Goal: Transaction & Acquisition: Book appointment/travel/reservation

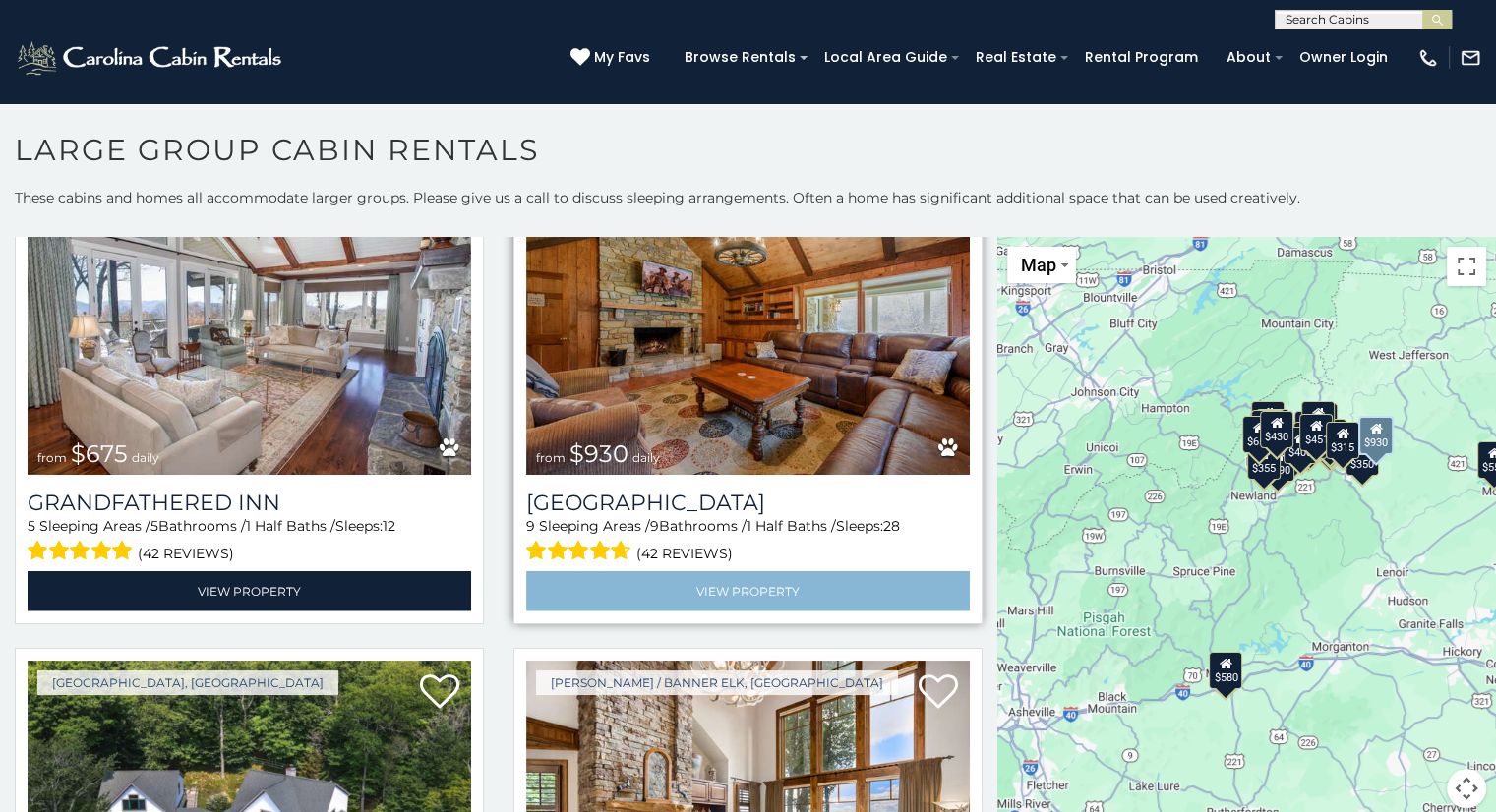
scroll to position [4859, 0]
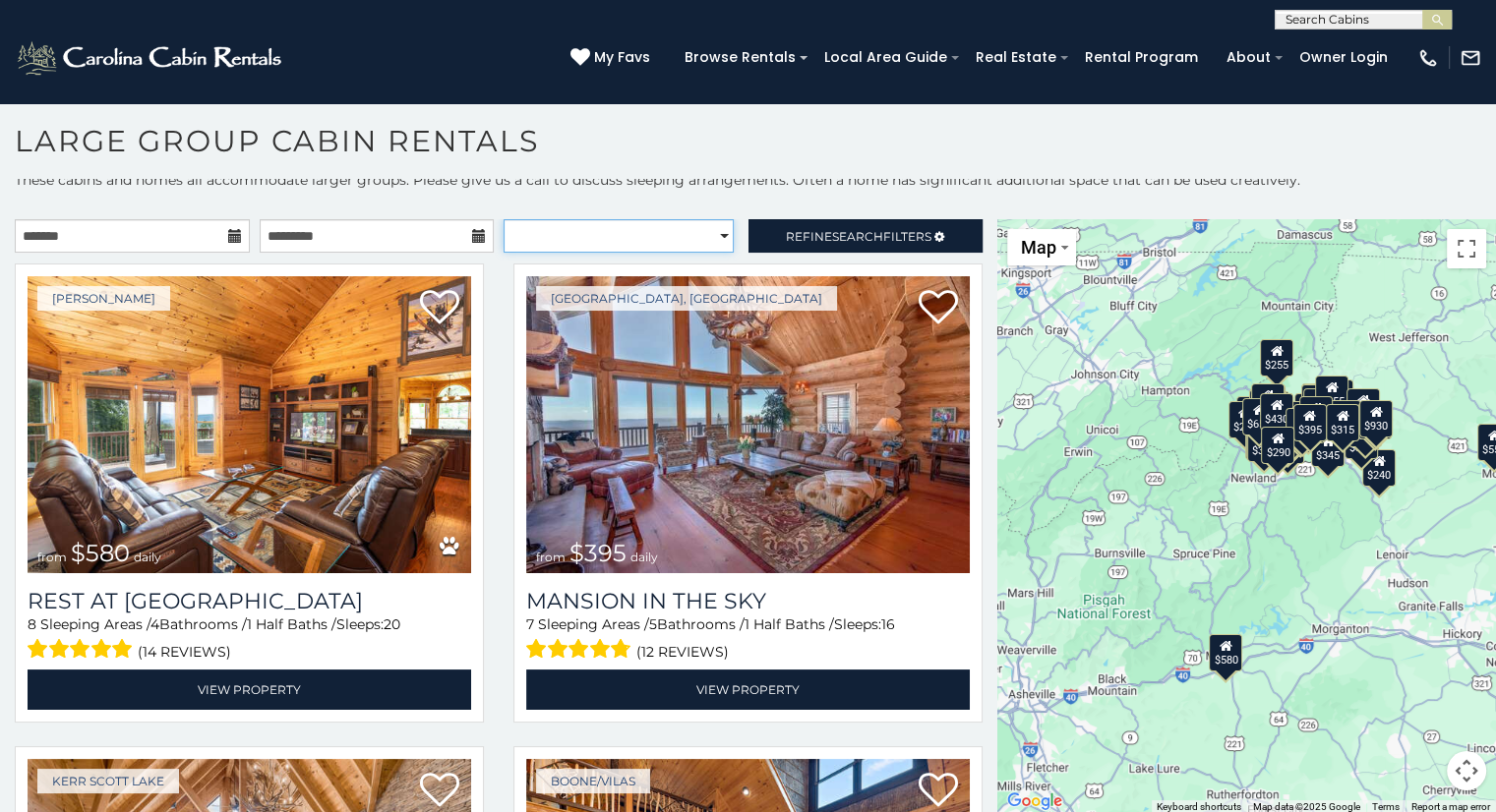
click at [568, 231] on select "**********" at bounding box center [618, 236] width 230 height 34
select select "**********"
click at [503, 219] on select "**********" at bounding box center [618, 236] width 230 height 34
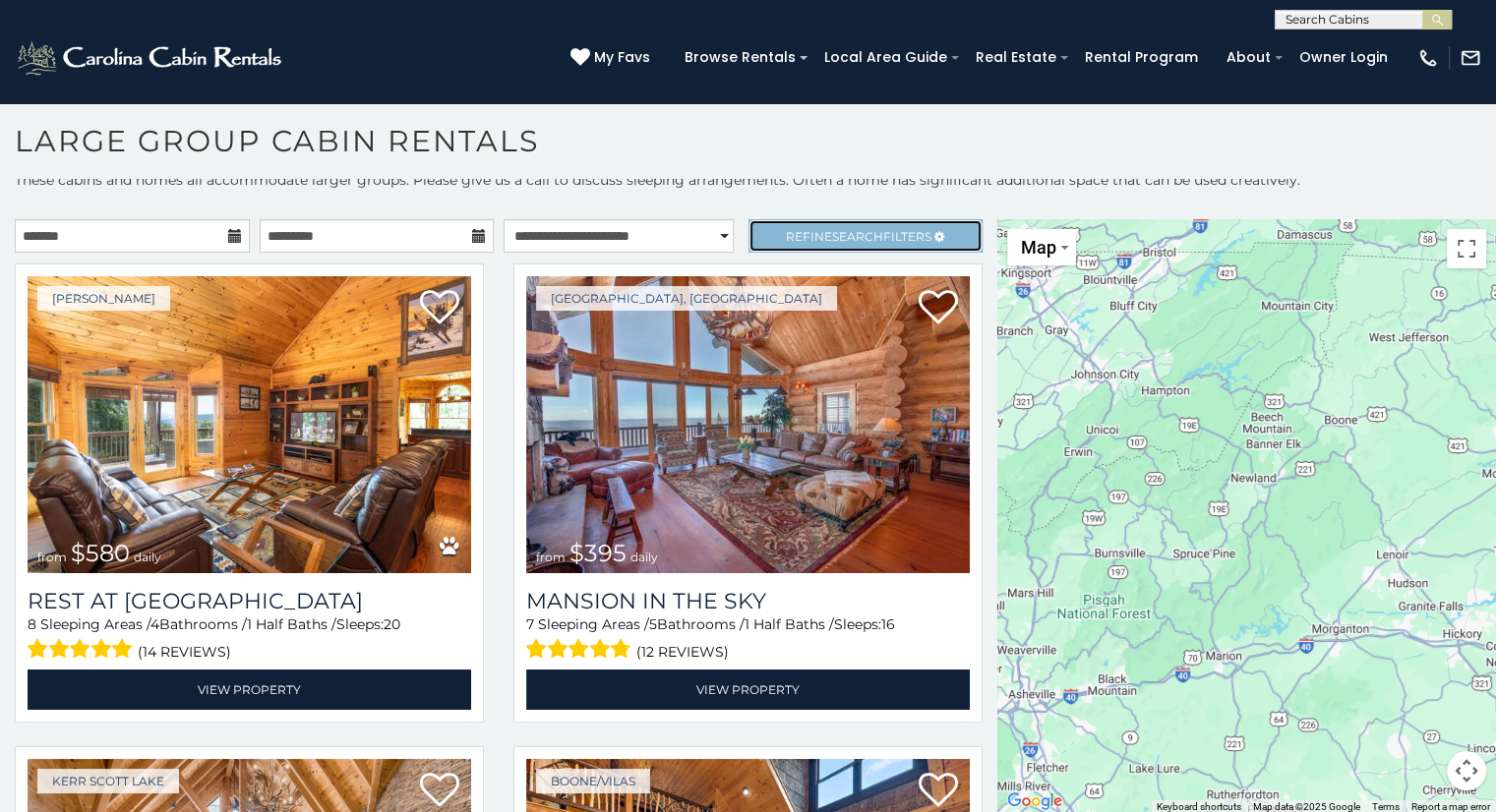
click at [832, 229] on span "Search" at bounding box center [858, 236] width 51 height 15
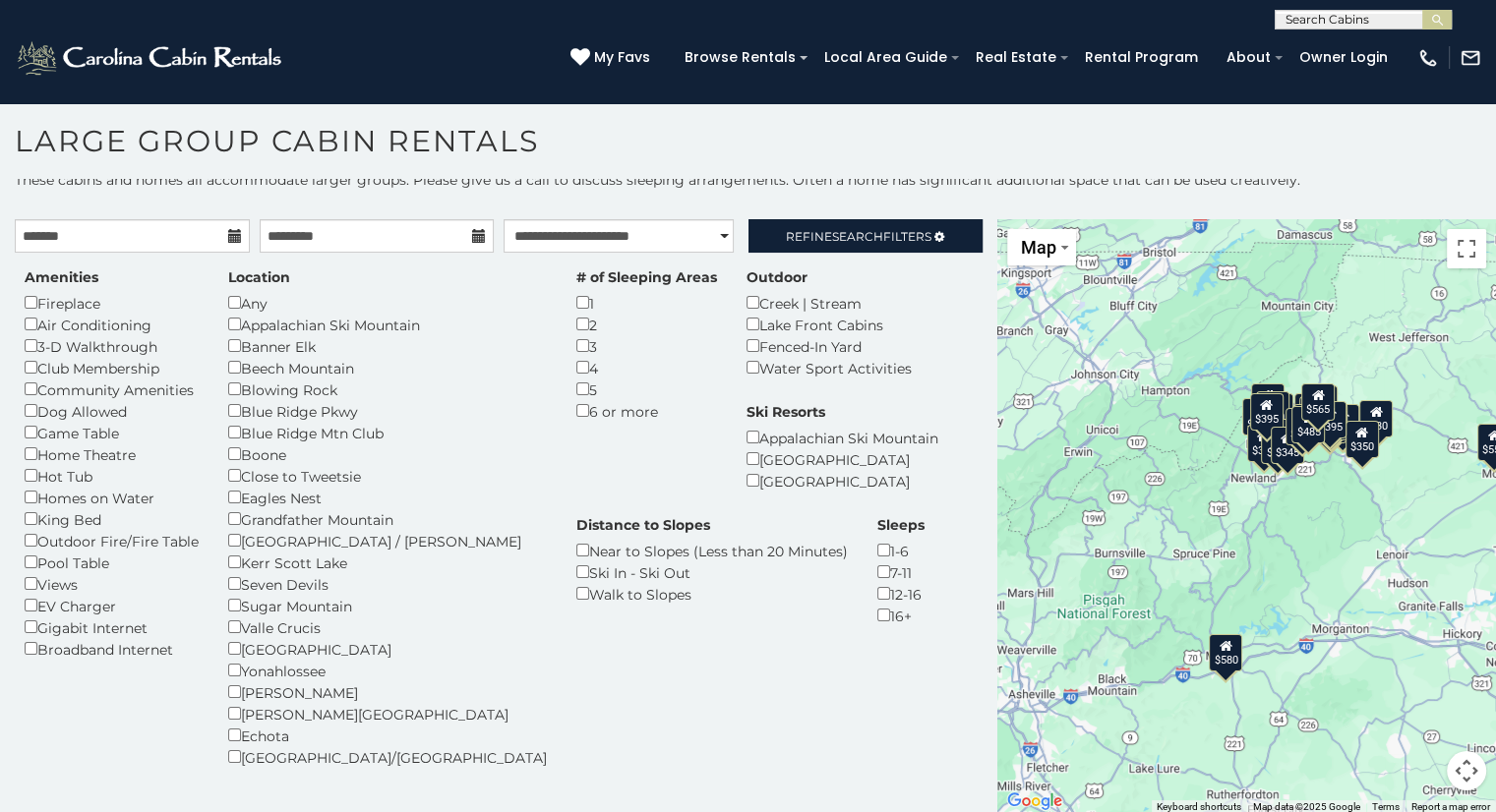
click at [576, 401] on div "6 or more" at bounding box center [646, 411] width 141 height 22
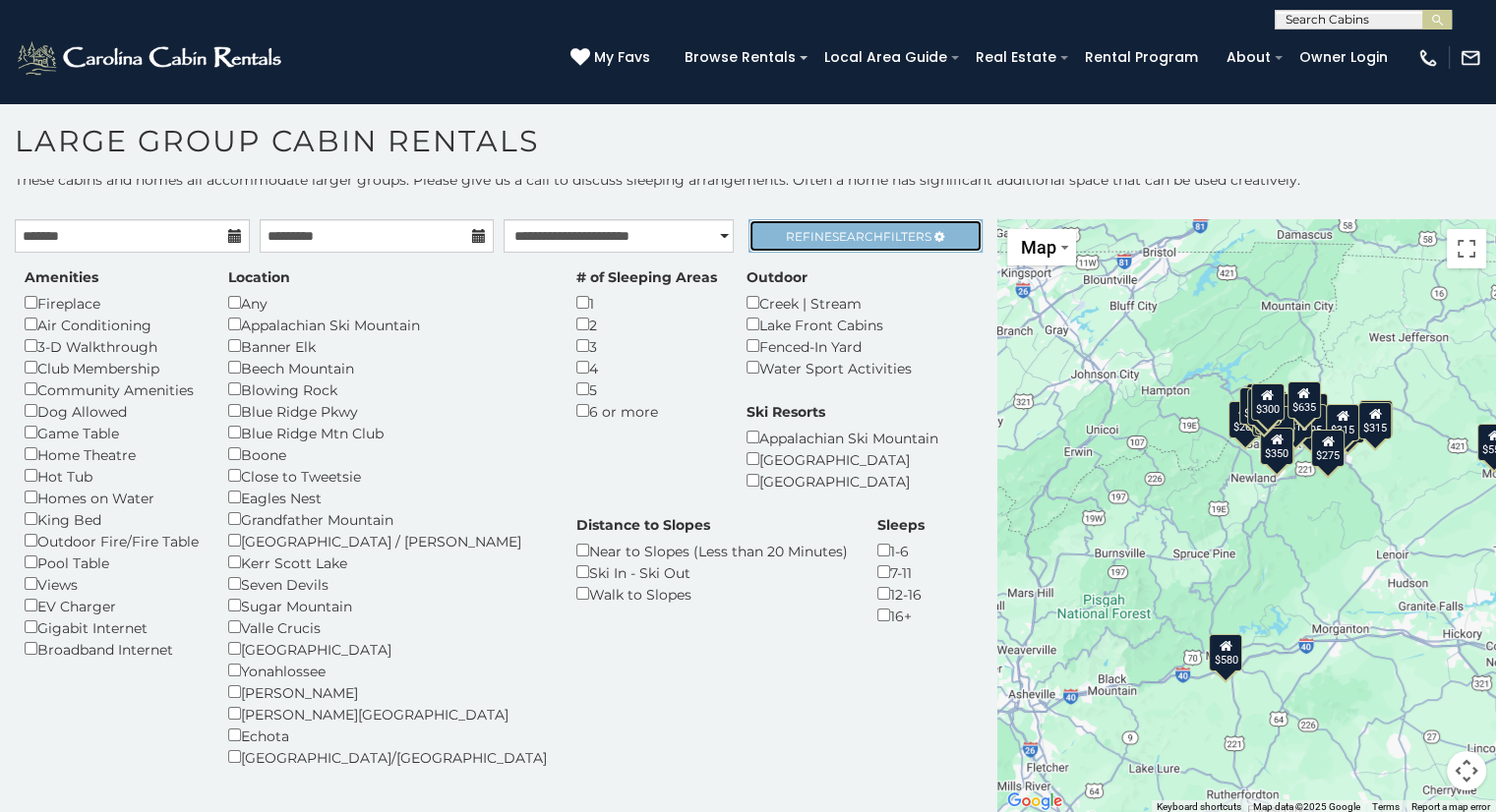
click at [832, 241] on span "Search" at bounding box center [858, 236] width 51 height 15
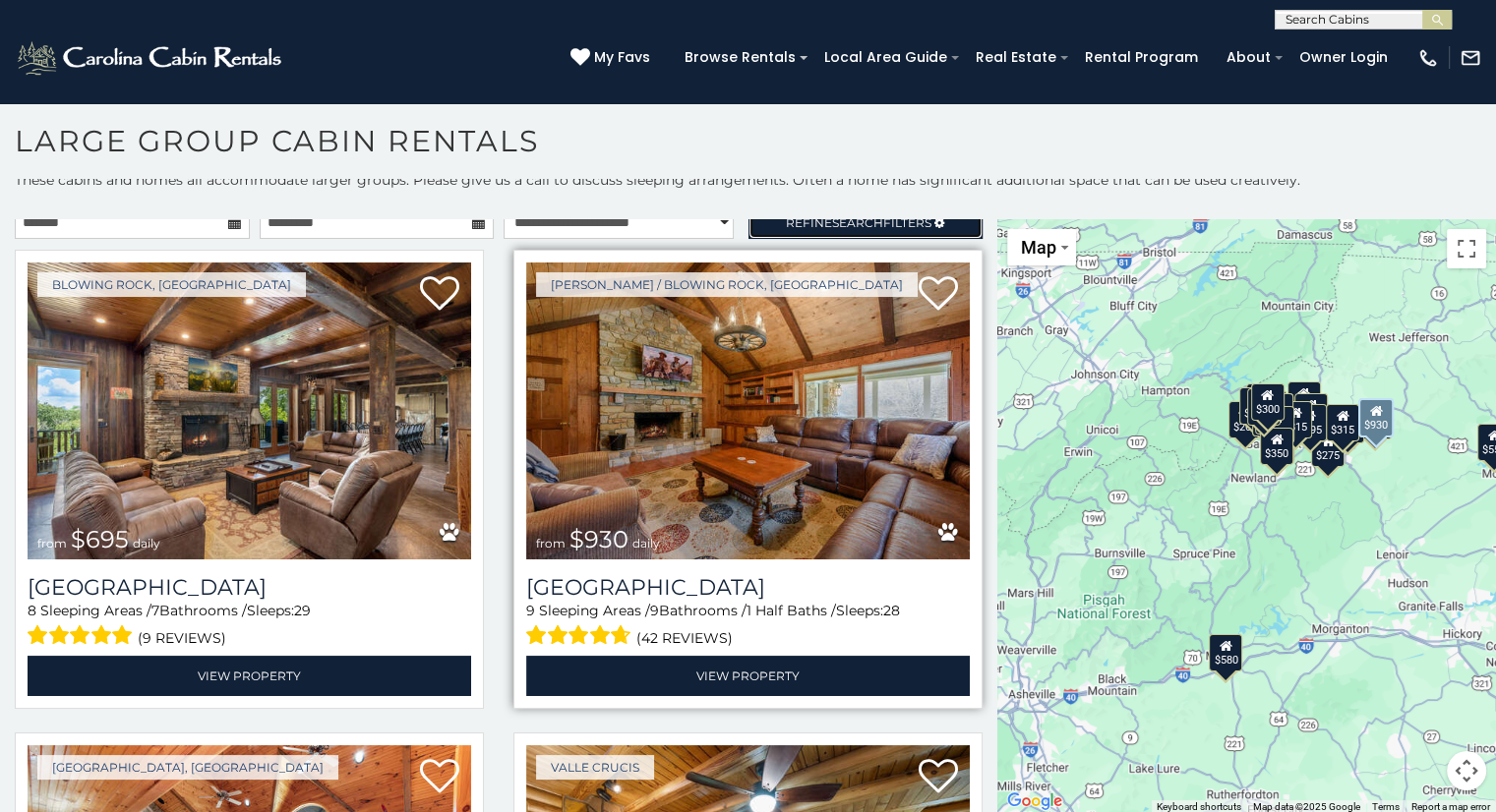
scroll to position [15, 0]
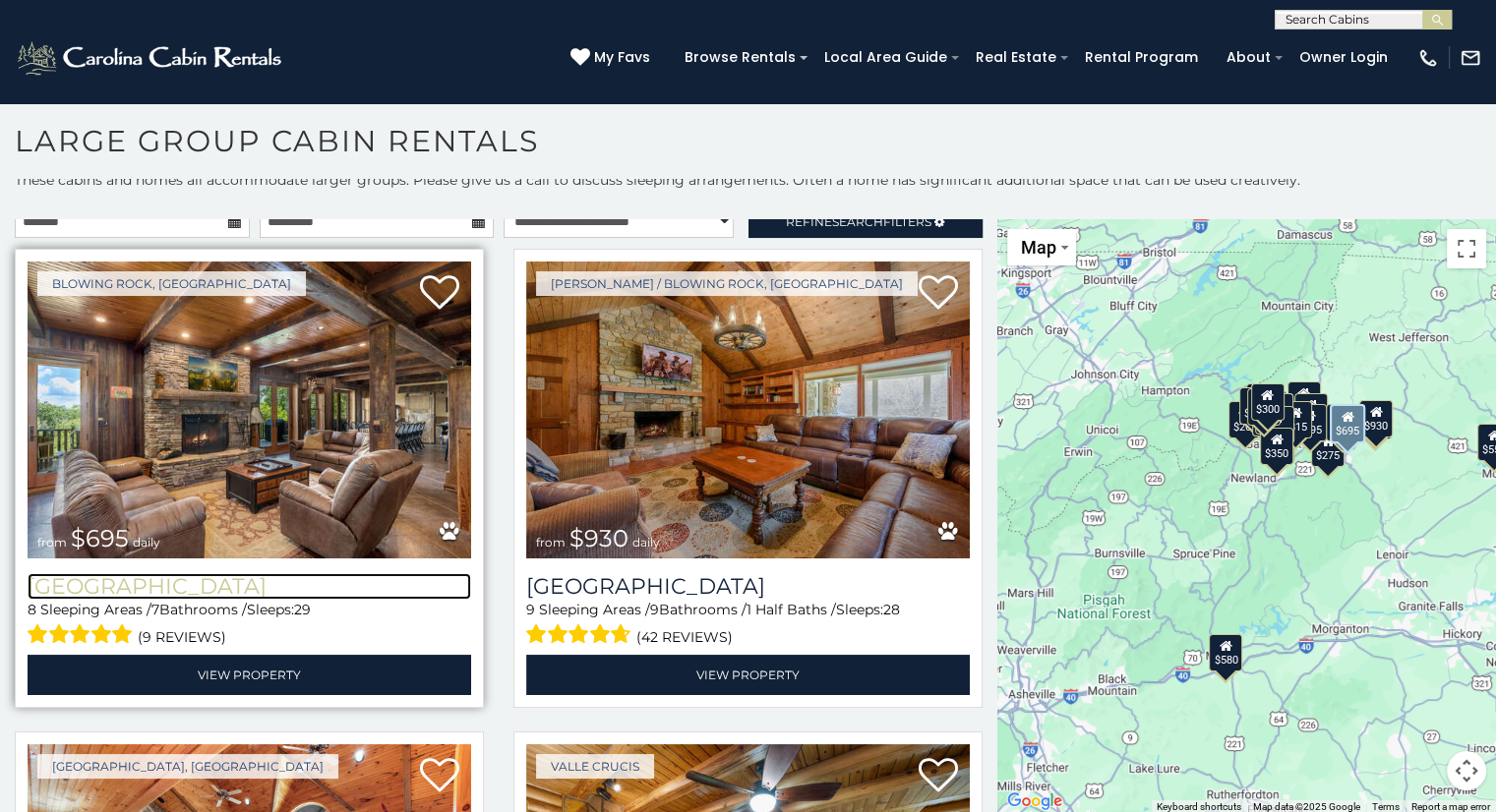
click at [234, 577] on h3 "[GEOGRAPHIC_DATA]" at bounding box center [250, 586] width 444 height 27
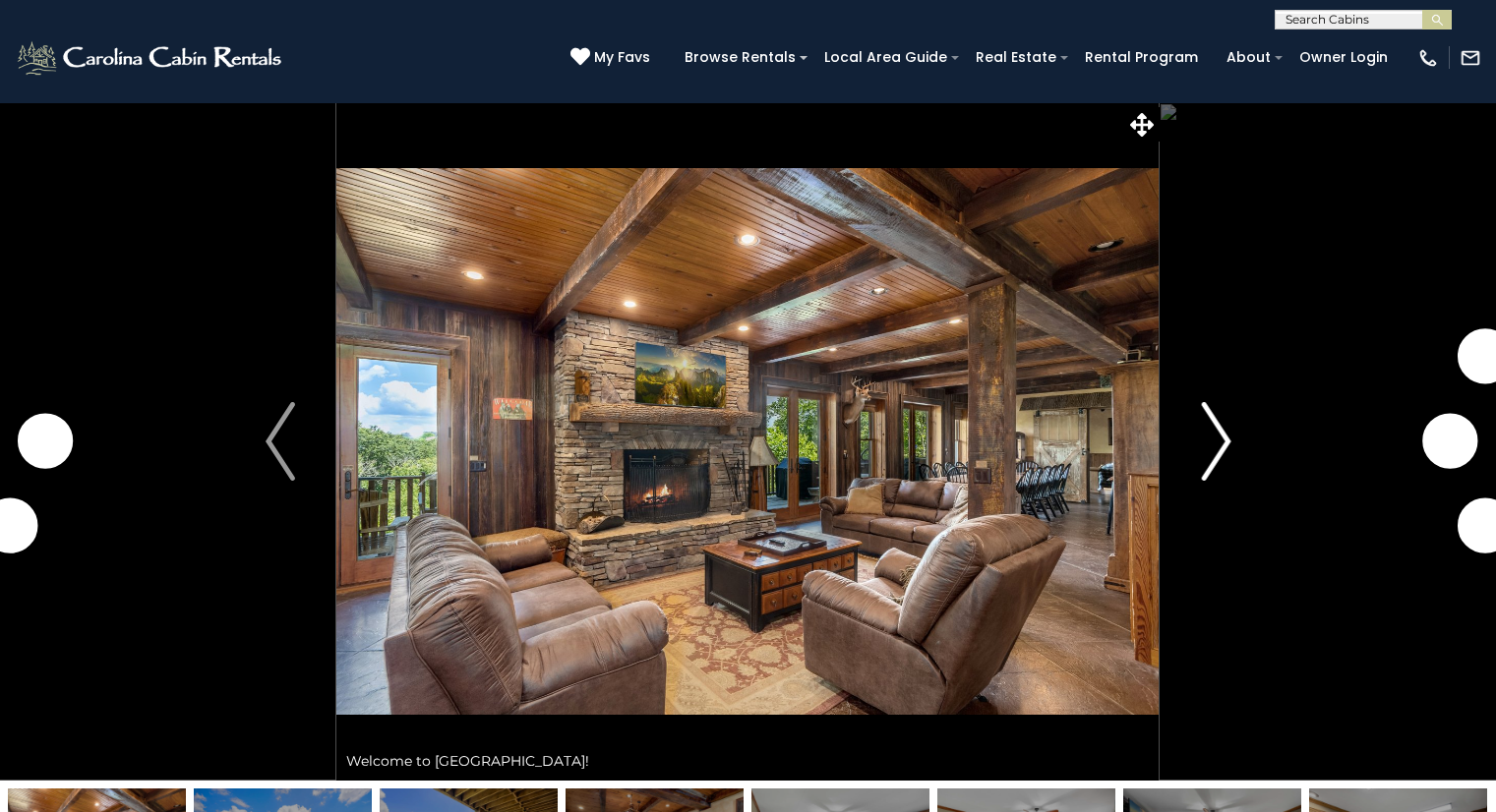
click at [1224, 425] on img "Next" at bounding box center [1216, 442] width 30 height 79
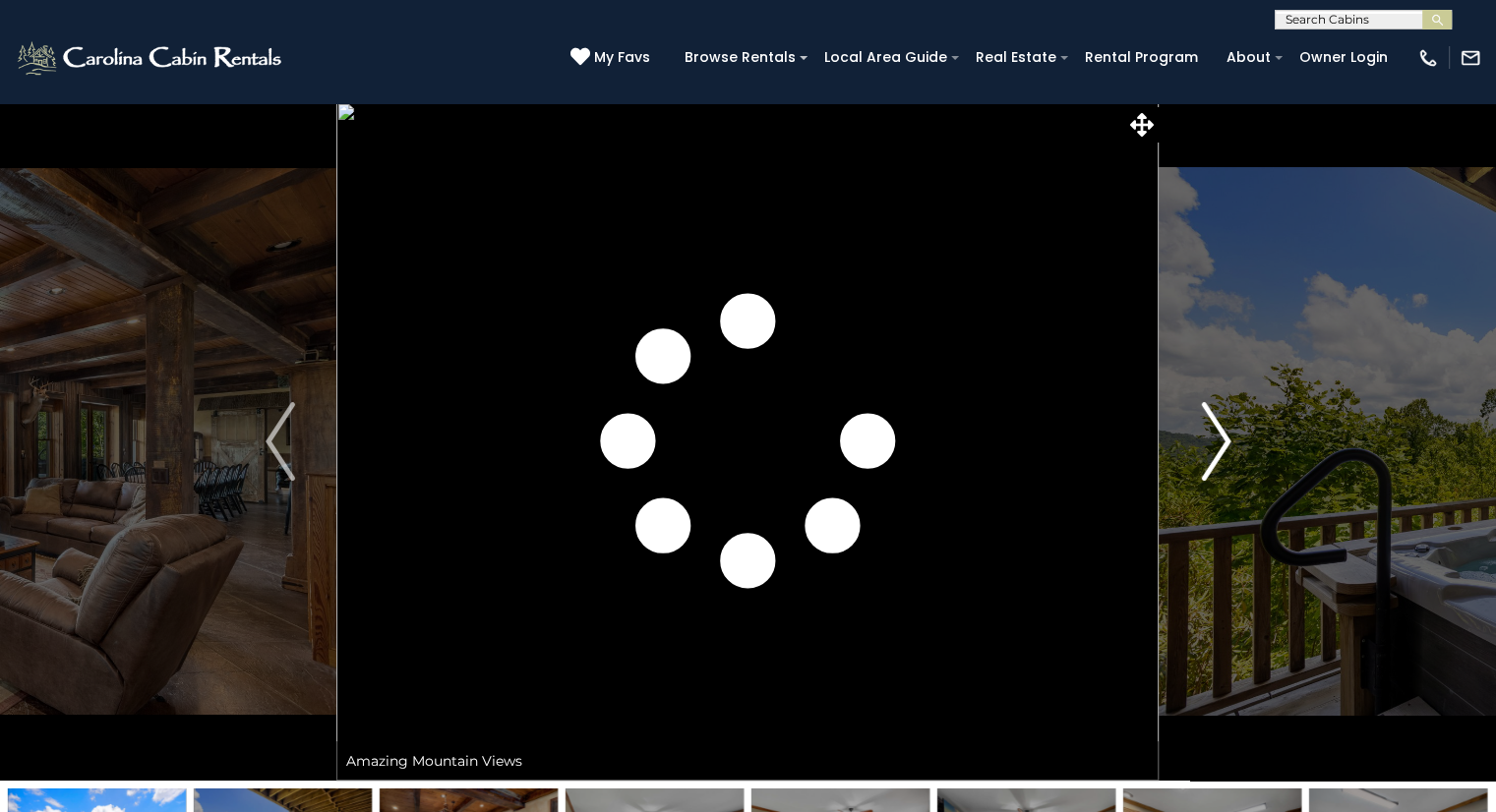
click at [1217, 433] on img "Next" at bounding box center [1216, 442] width 30 height 79
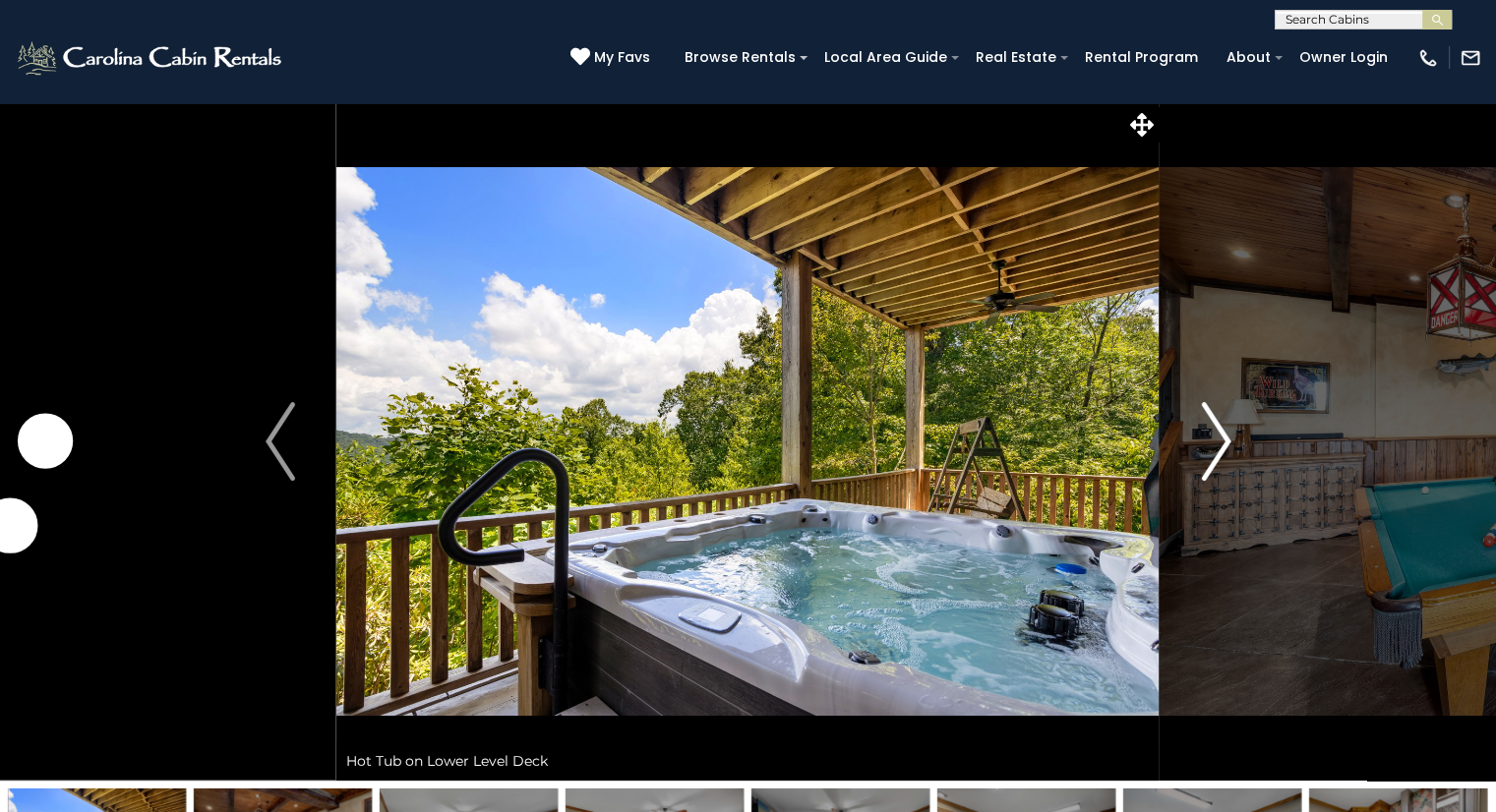
click at [1217, 433] on img "Next" at bounding box center [1216, 442] width 30 height 79
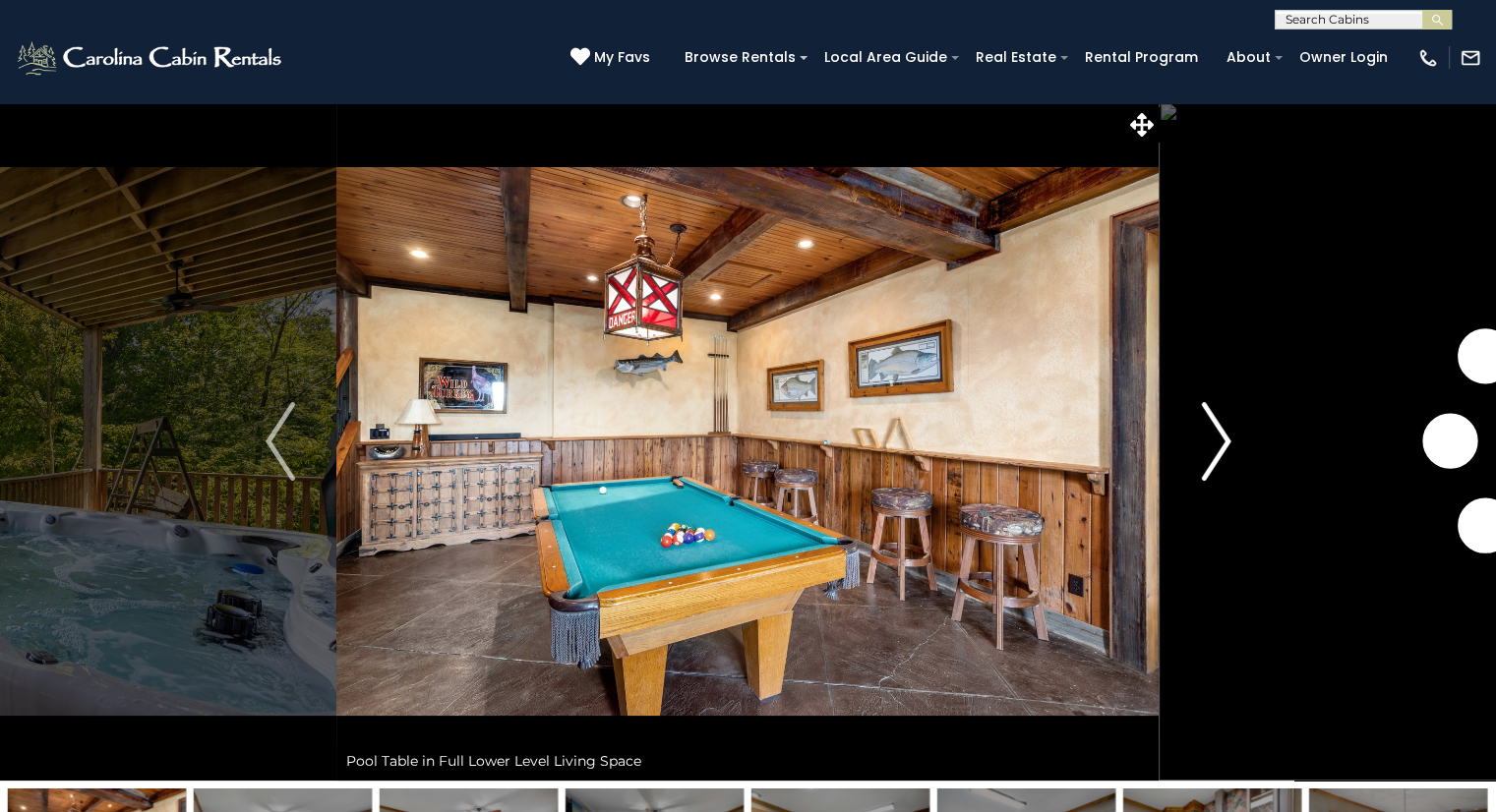
click at [1217, 433] on img "Next" at bounding box center [1216, 442] width 30 height 79
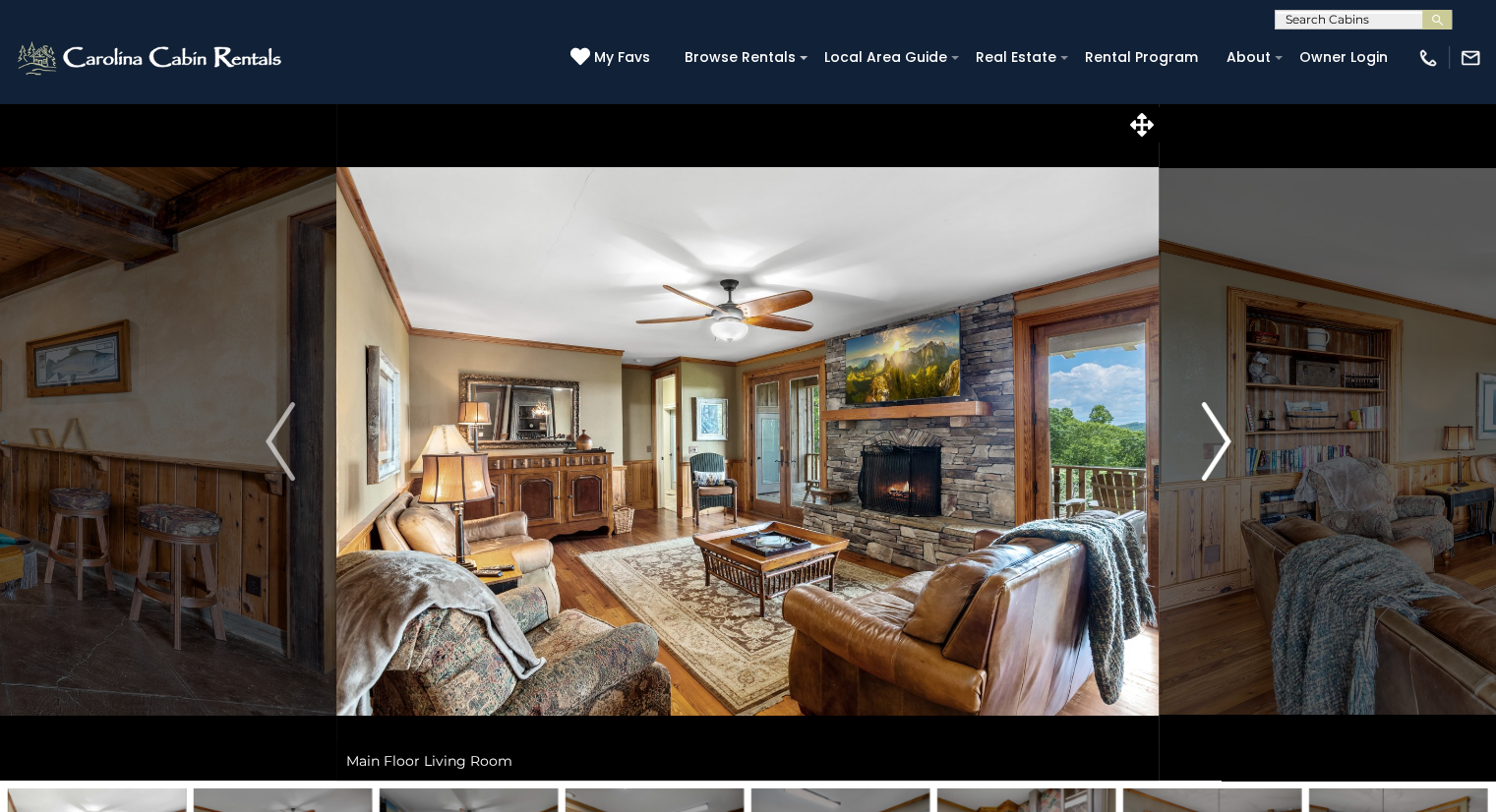
click at [1217, 433] on img "Next" at bounding box center [1216, 442] width 30 height 79
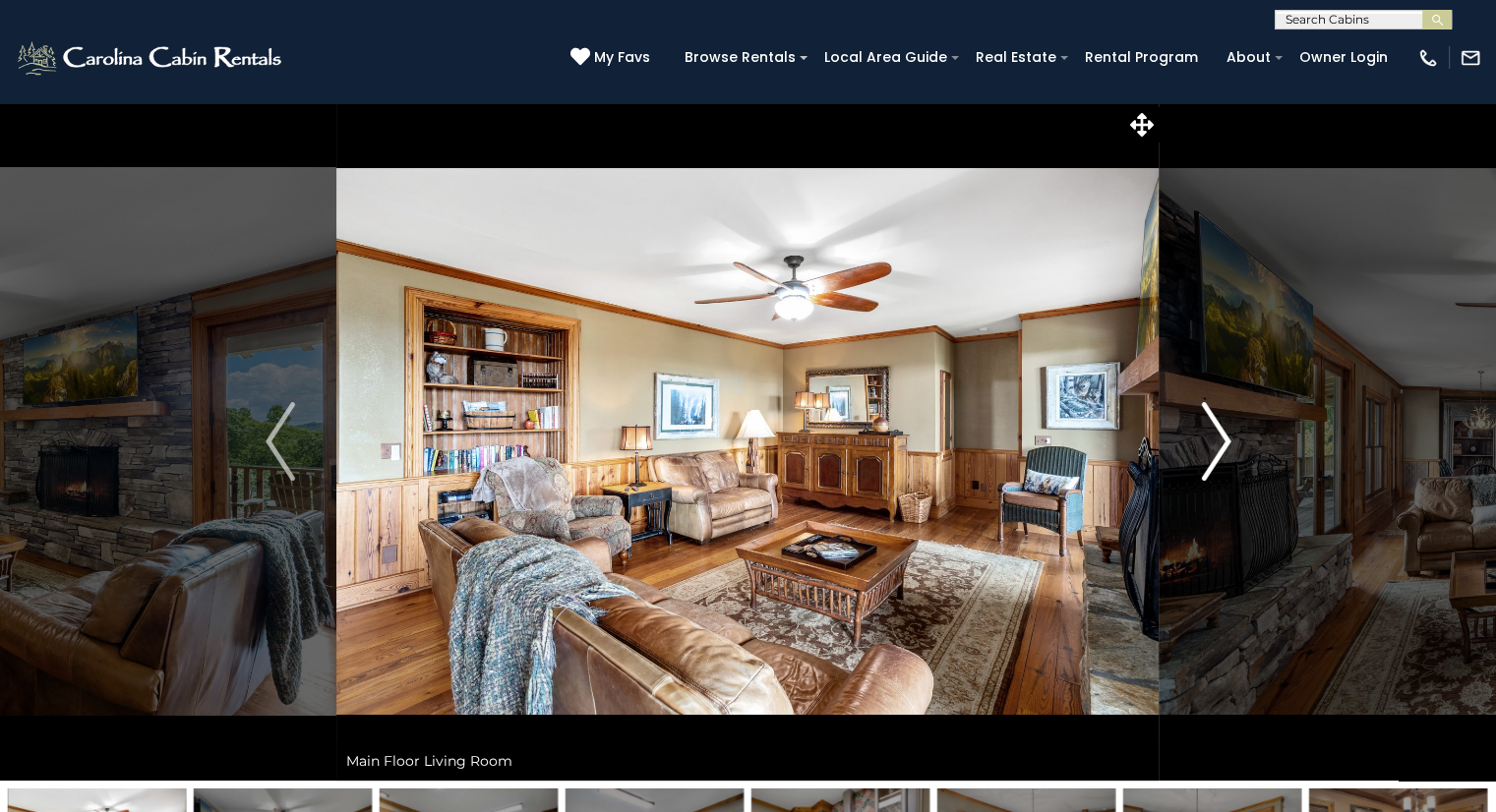
click at [1217, 433] on img "Next" at bounding box center [1216, 442] width 30 height 79
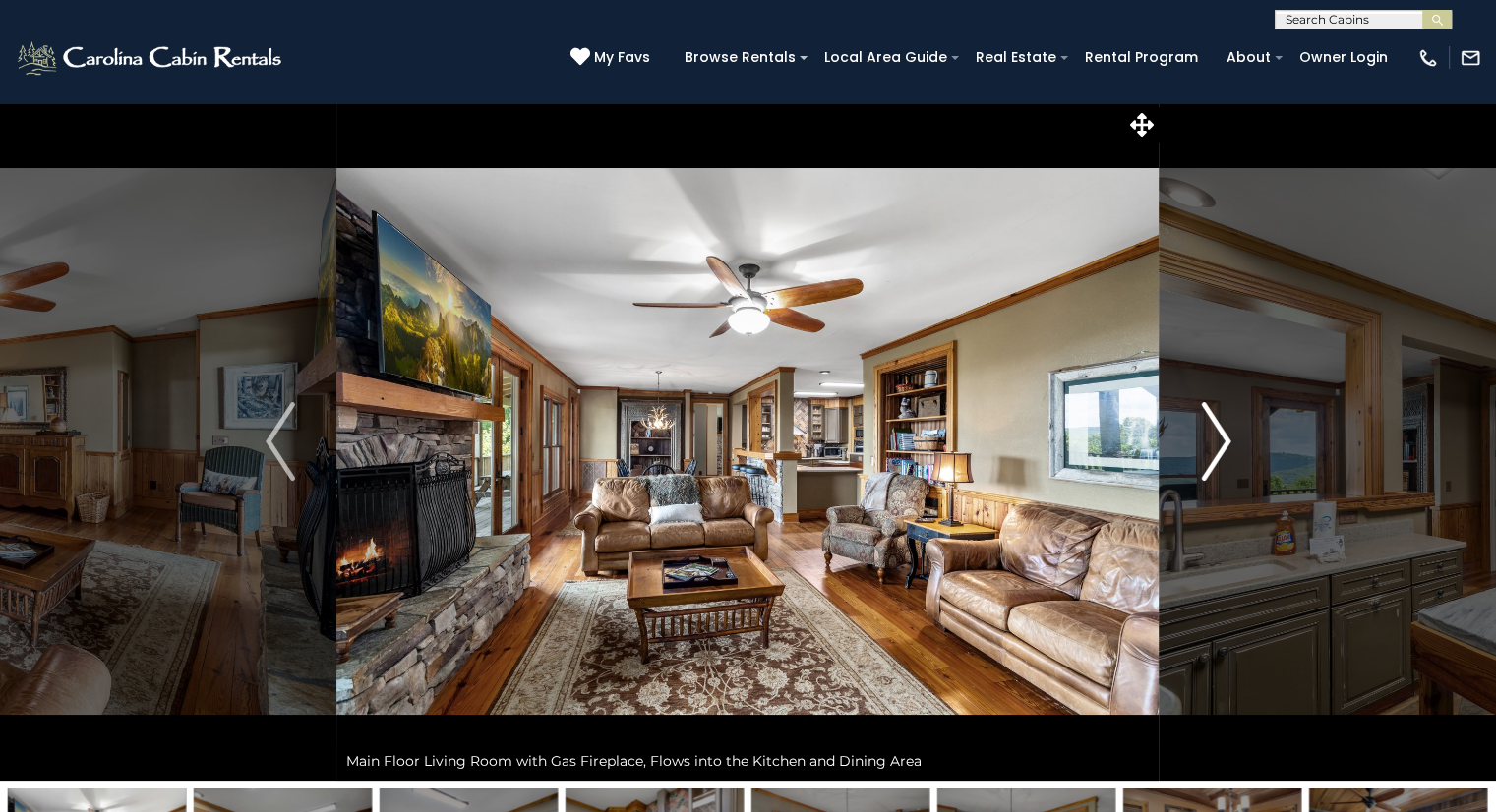
click at [1217, 433] on img "Next" at bounding box center [1216, 442] width 30 height 79
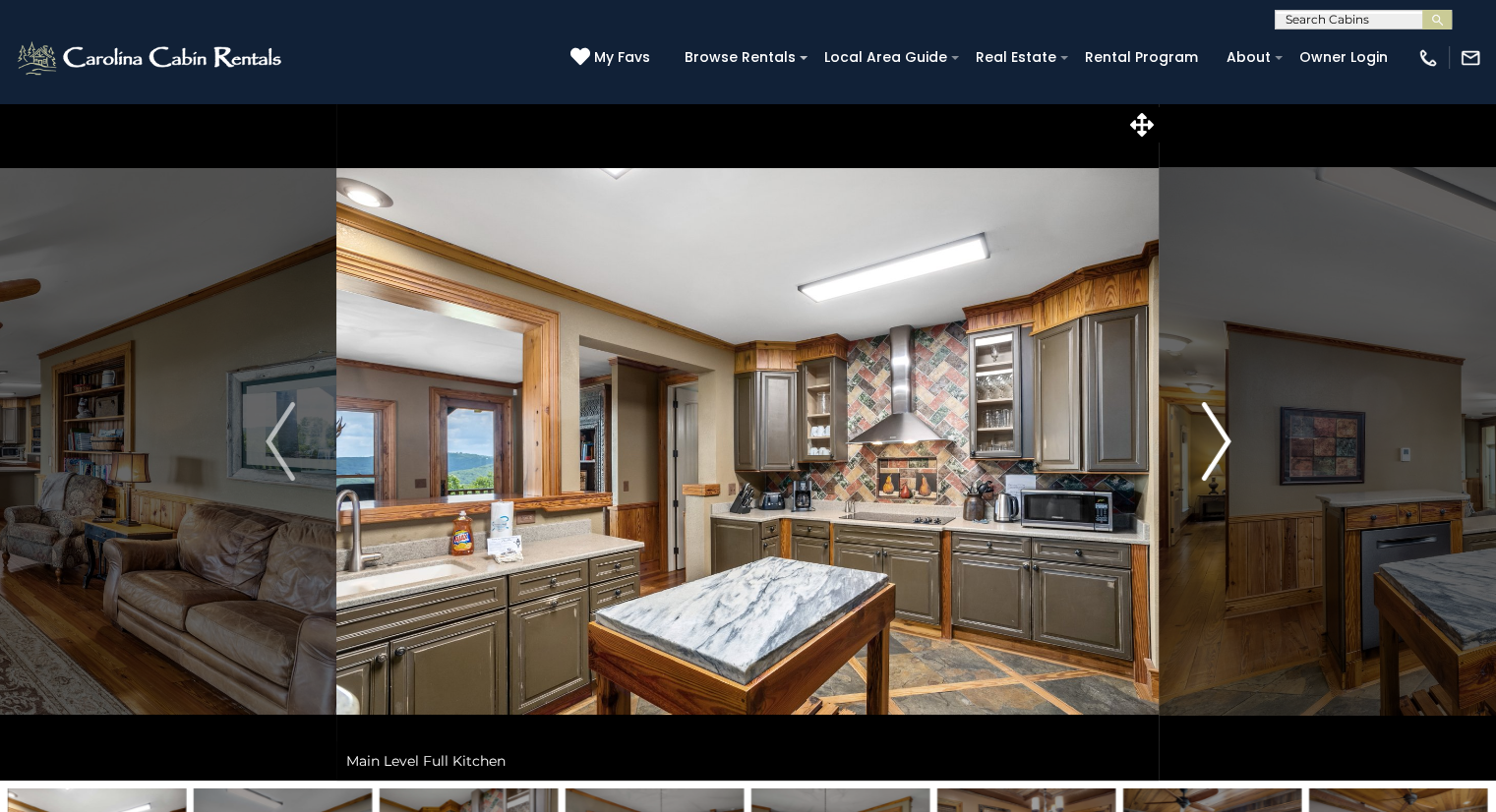
click at [1217, 433] on img "Next" at bounding box center [1216, 442] width 30 height 79
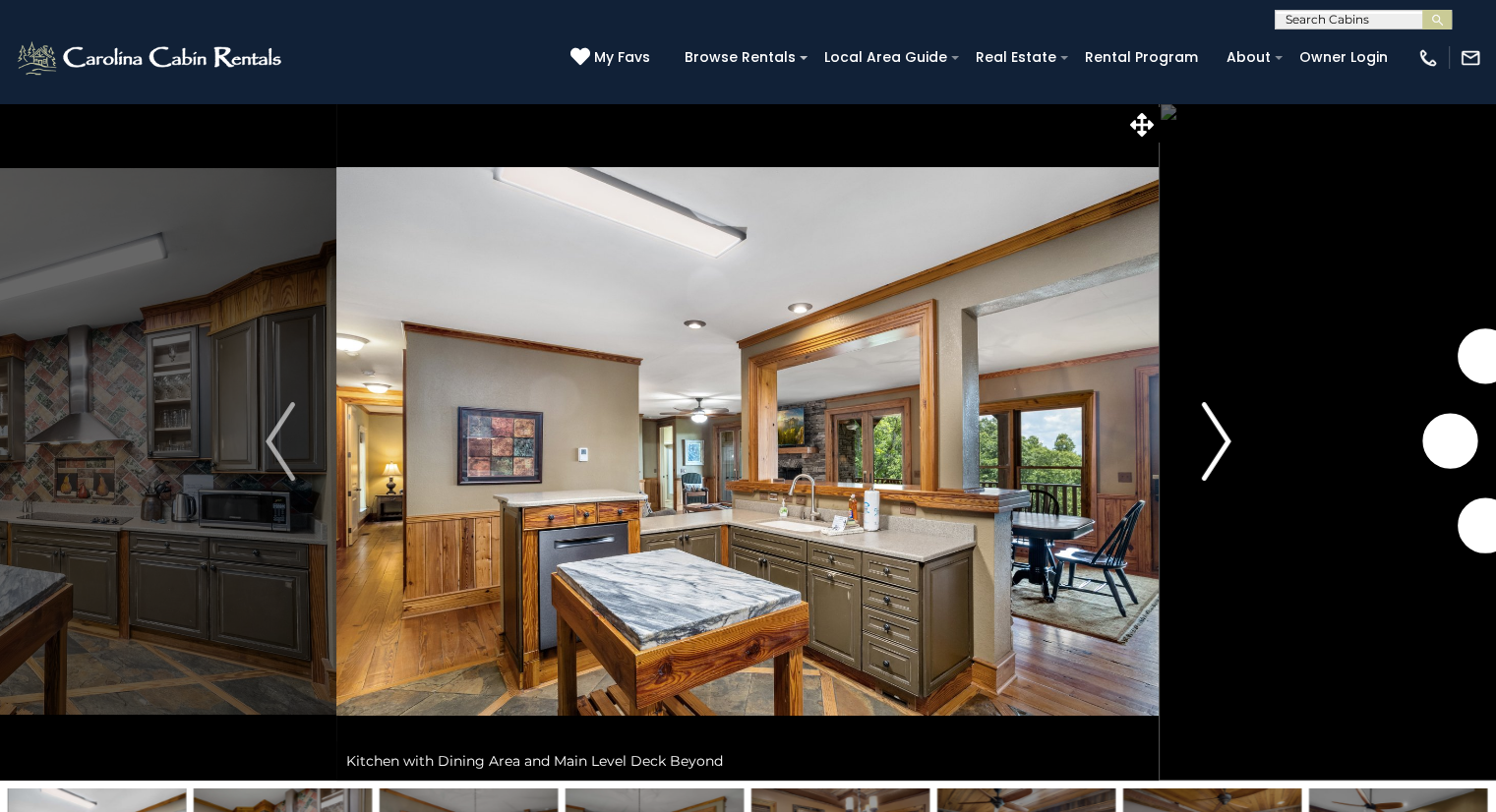
click at [1217, 433] on img "Next" at bounding box center [1216, 442] width 30 height 79
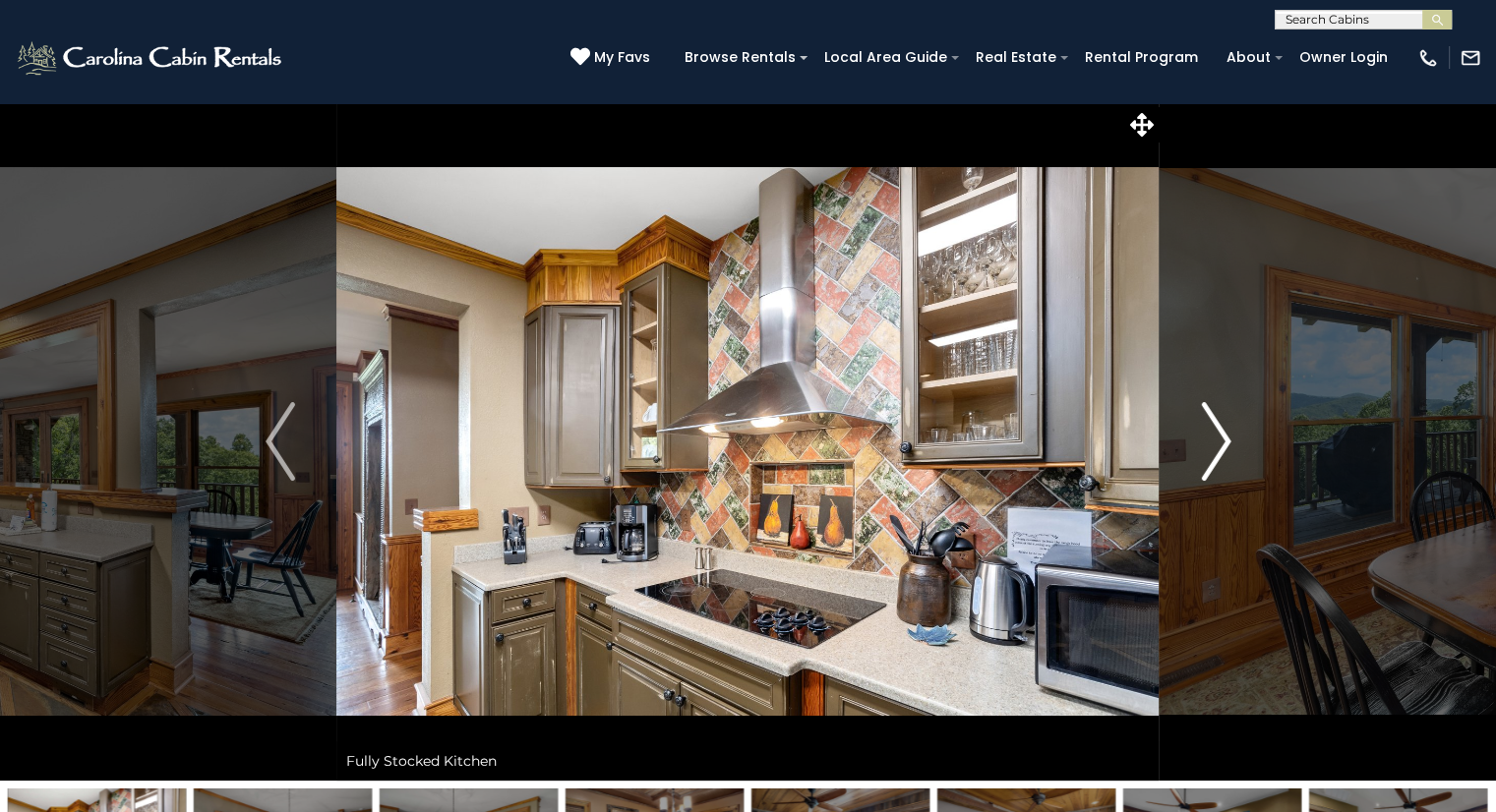
click at [1217, 433] on img "Next" at bounding box center [1216, 442] width 30 height 79
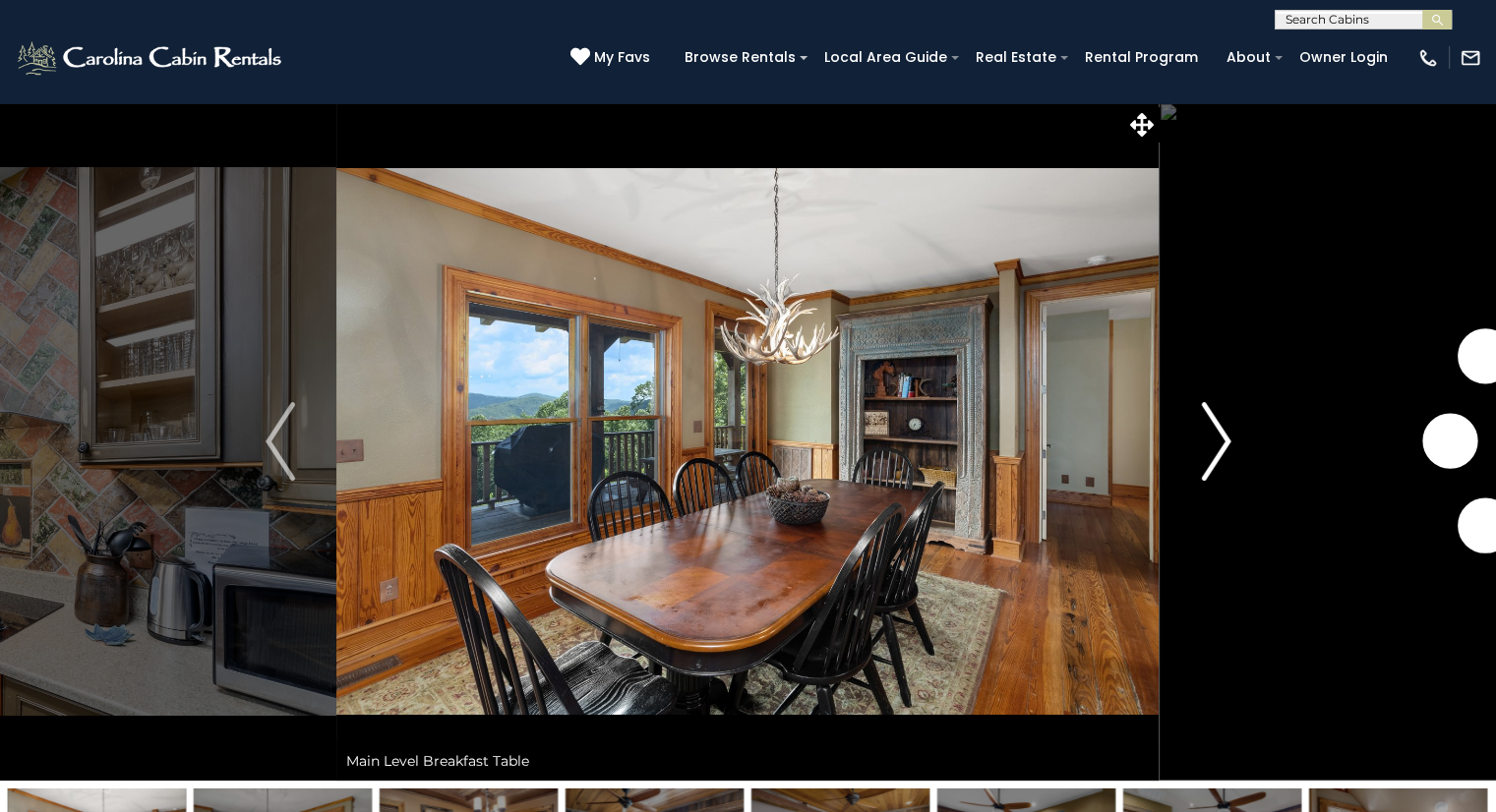
click at [1217, 433] on img "Next" at bounding box center [1216, 442] width 30 height 79
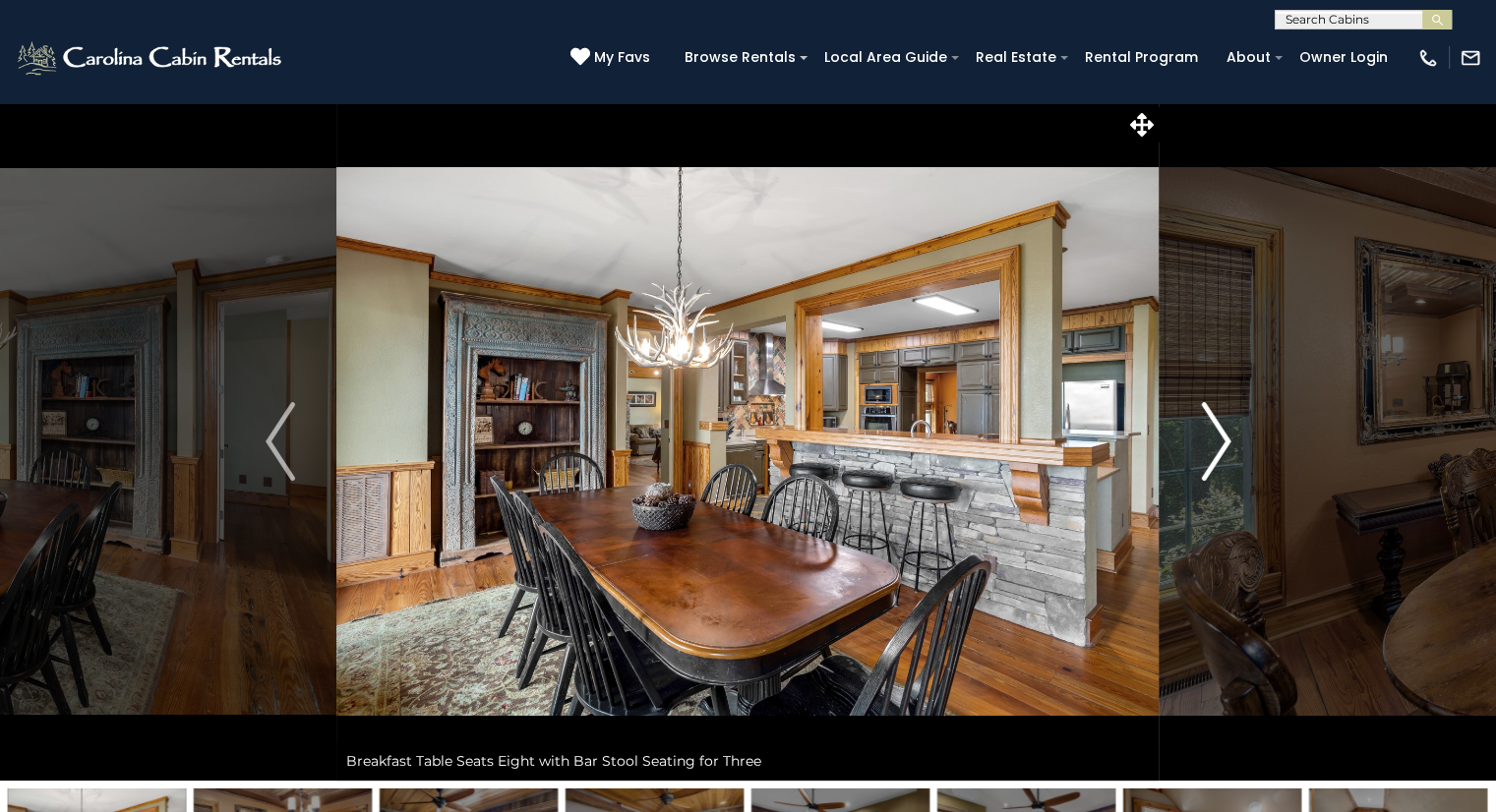
click at [1217, 433] on img "Next" at bounding box center [1216, 442] width 30 height 79
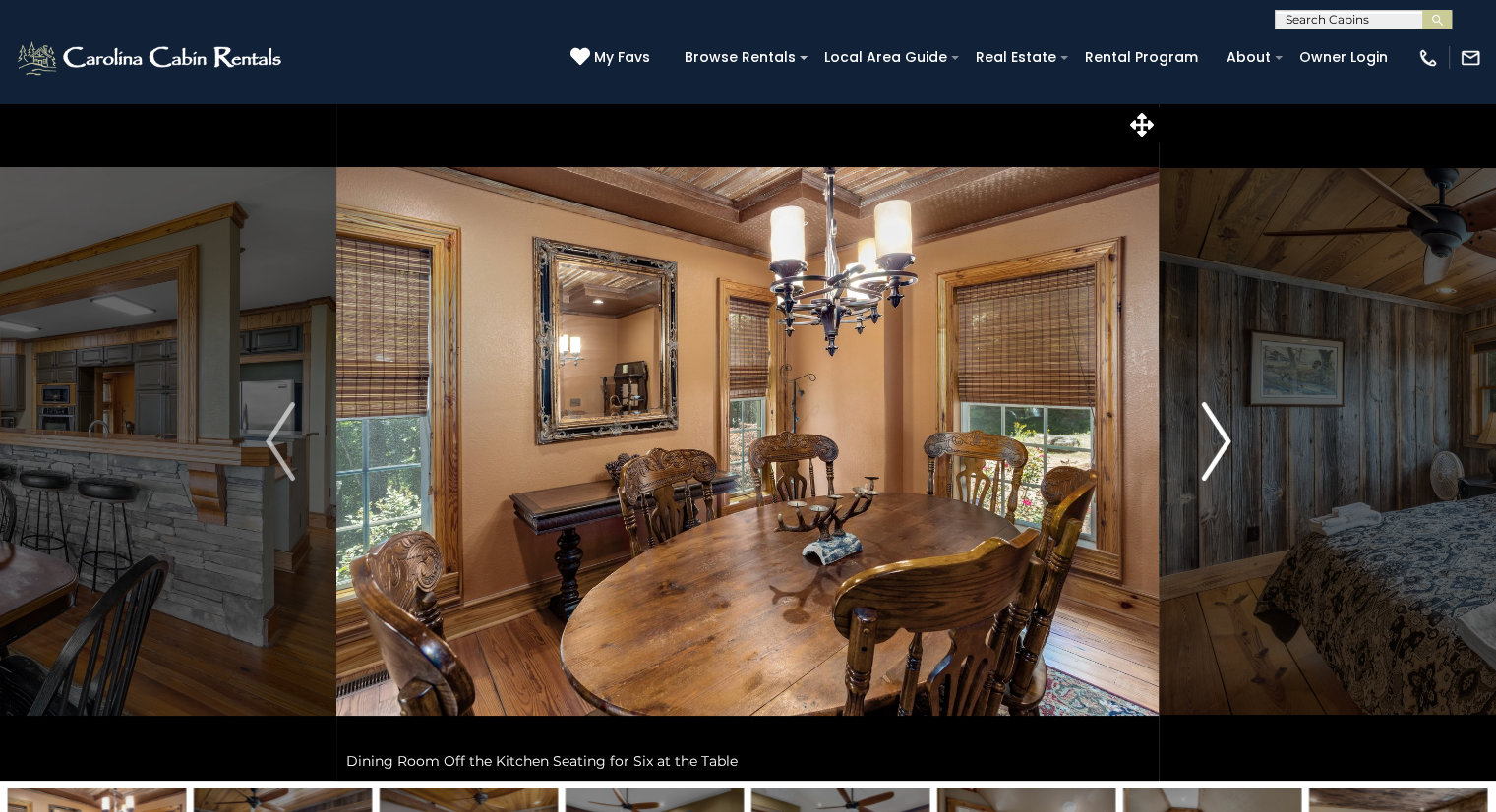
click at [1217, 433] on img "Next" at bounding box center [1216, 442] width 30 height 79
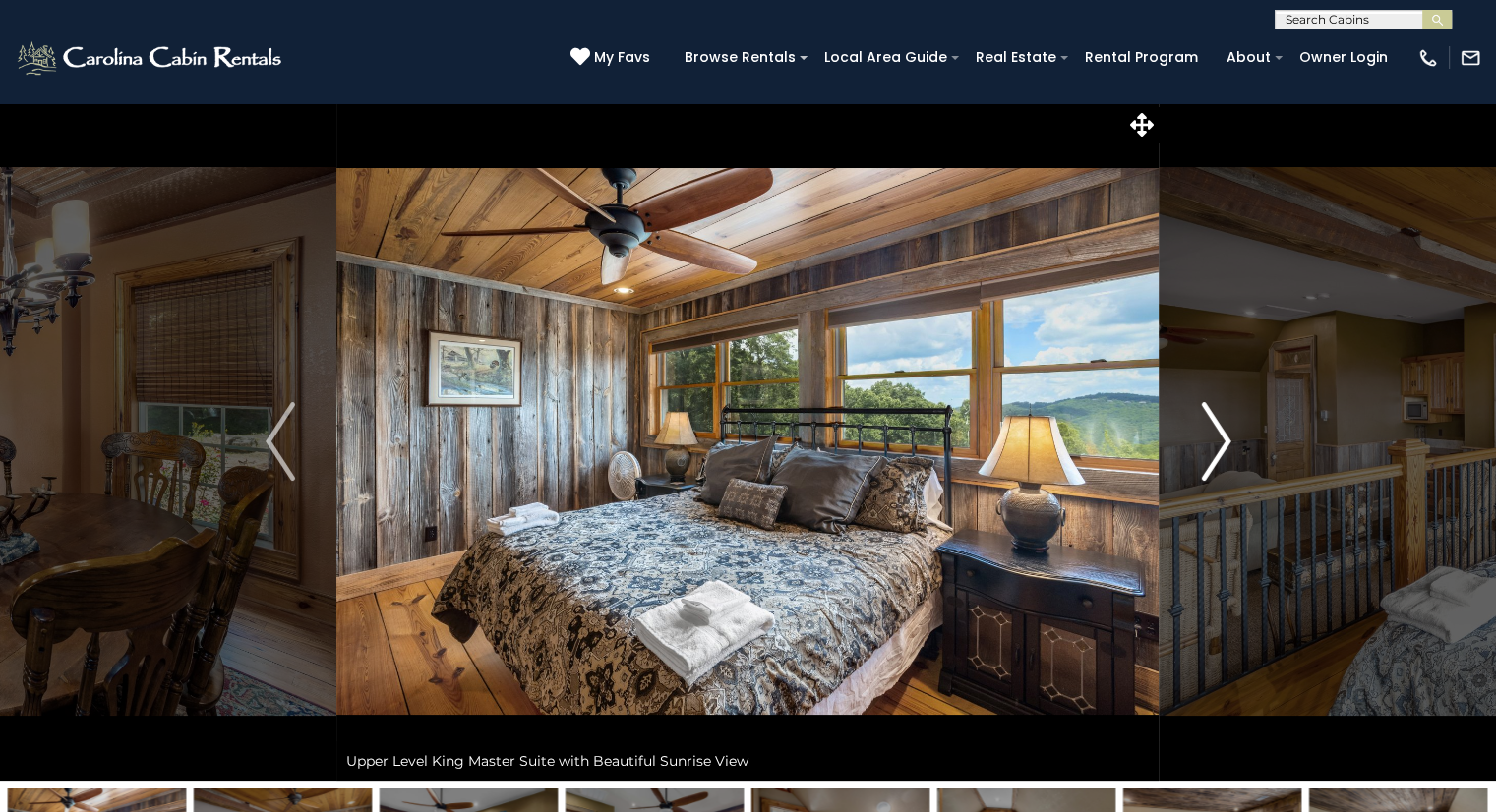
click at [1217, 433] on img "Next" at bounding box center [1216, 442] width 30 height 79
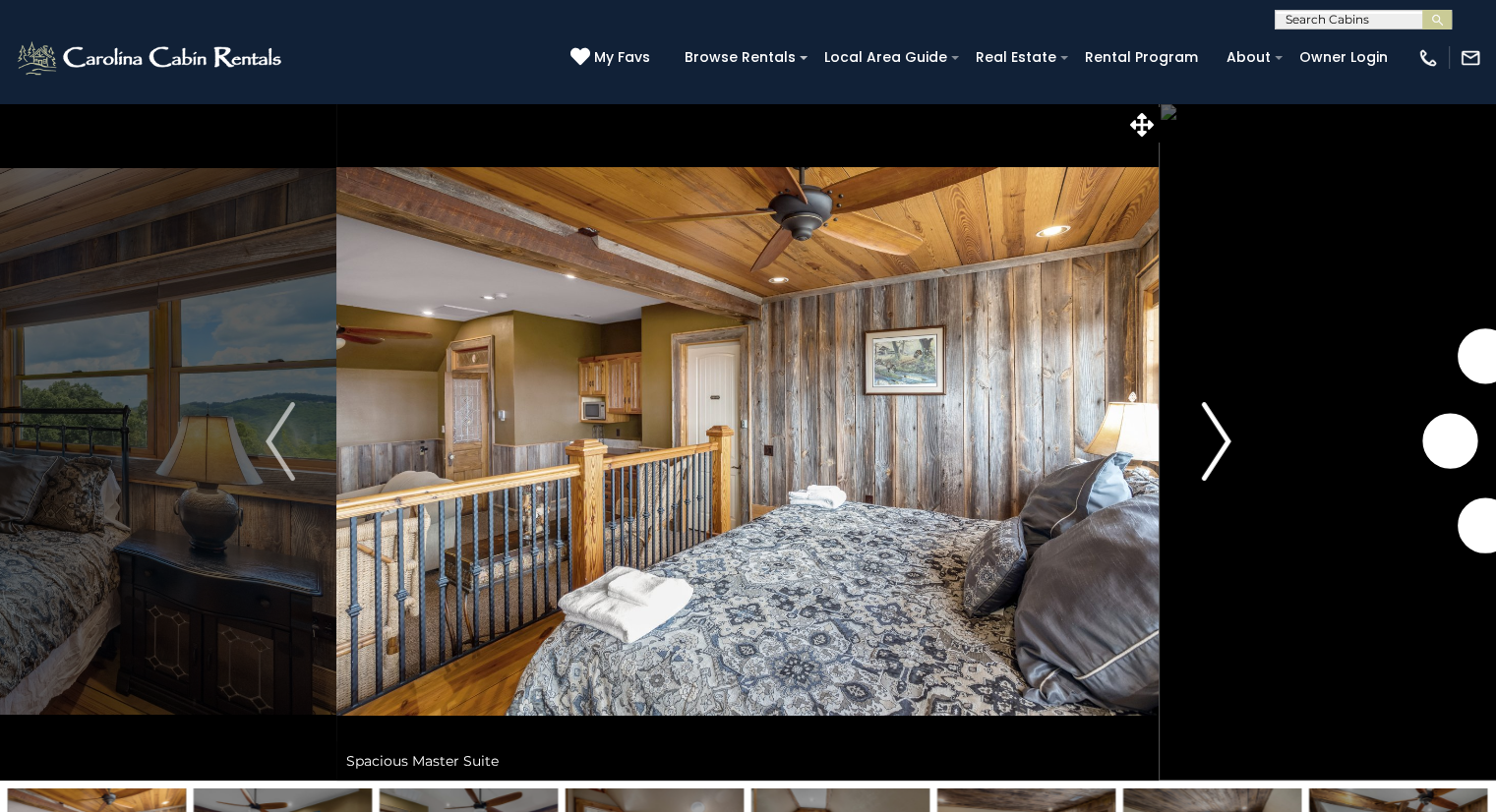
click at [1217, 433] on img "Next" at bounding box center [1216, 442] width 30 height 79
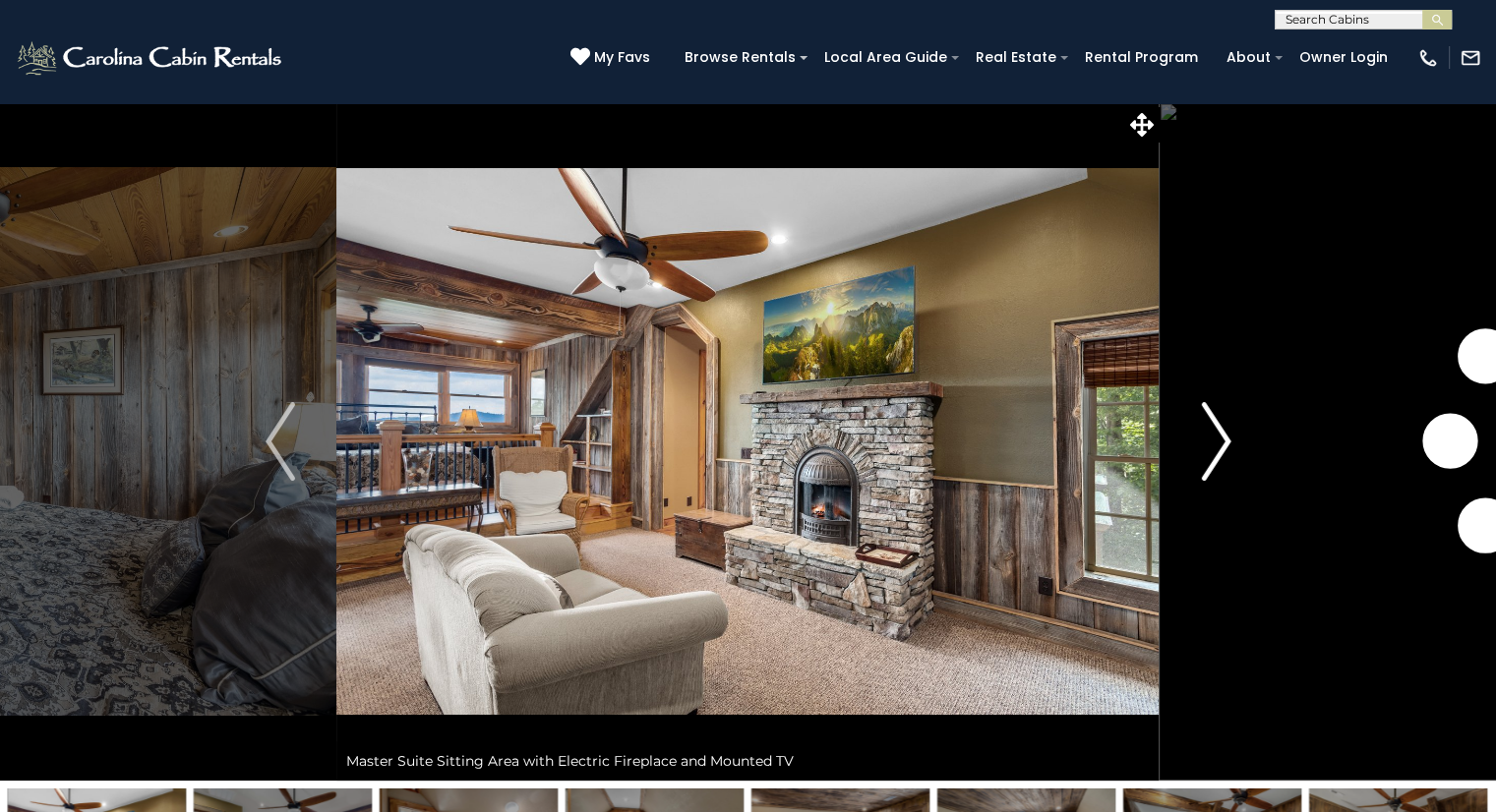
click at [1217, 433] on img "Next" at bounding box center [1216, 442] width 30 height 79
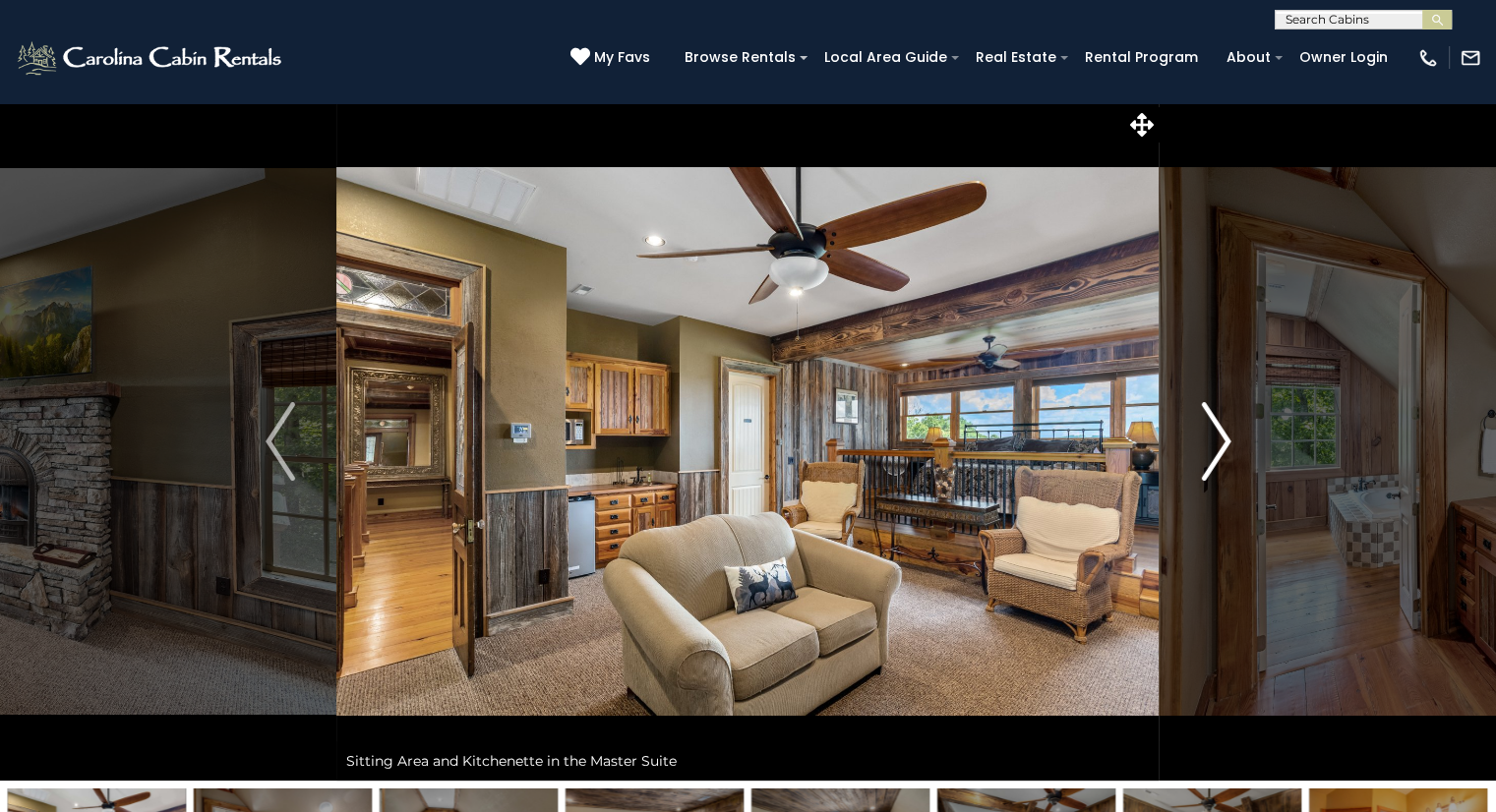
click at [1217, 433] on img "Next" at bounding box center [1216, 442] width 30 height 79
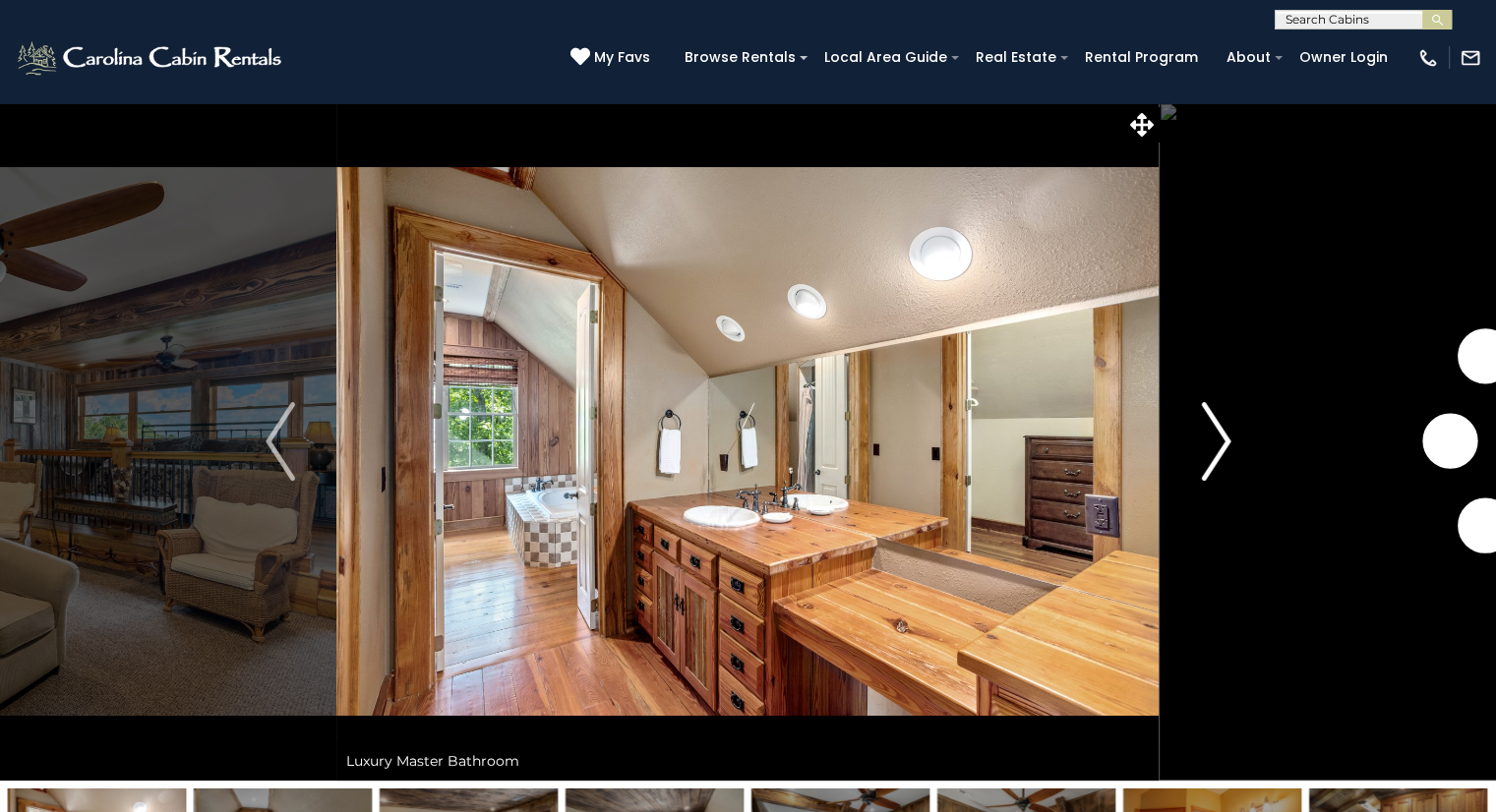
click at [1217, 433] on img "Next" at bounding box center [1216, 442] width 30 height 79
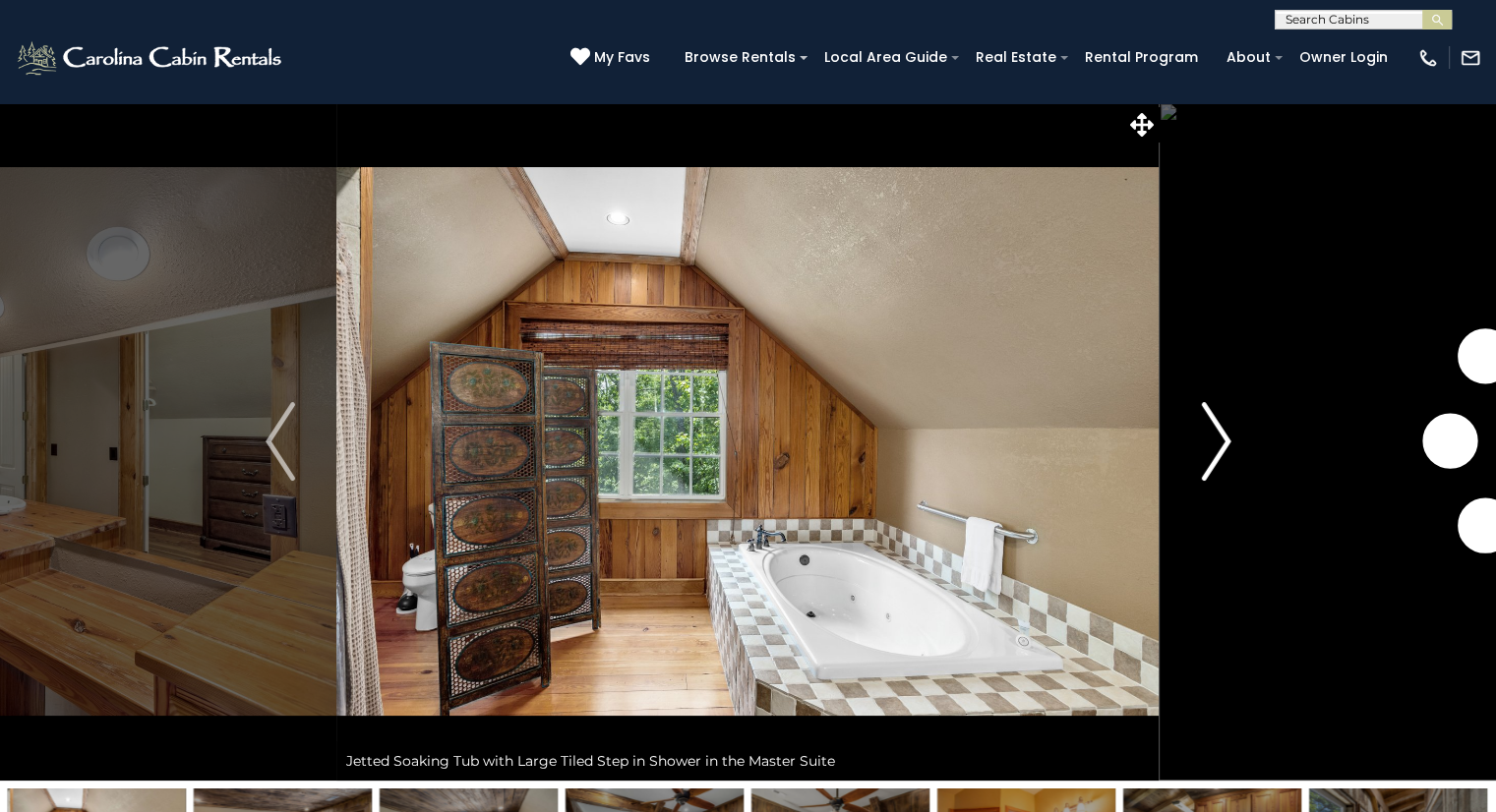
click at [1217, 433] on img "Next" at bounding box center [1216, 442] width 30 height 79
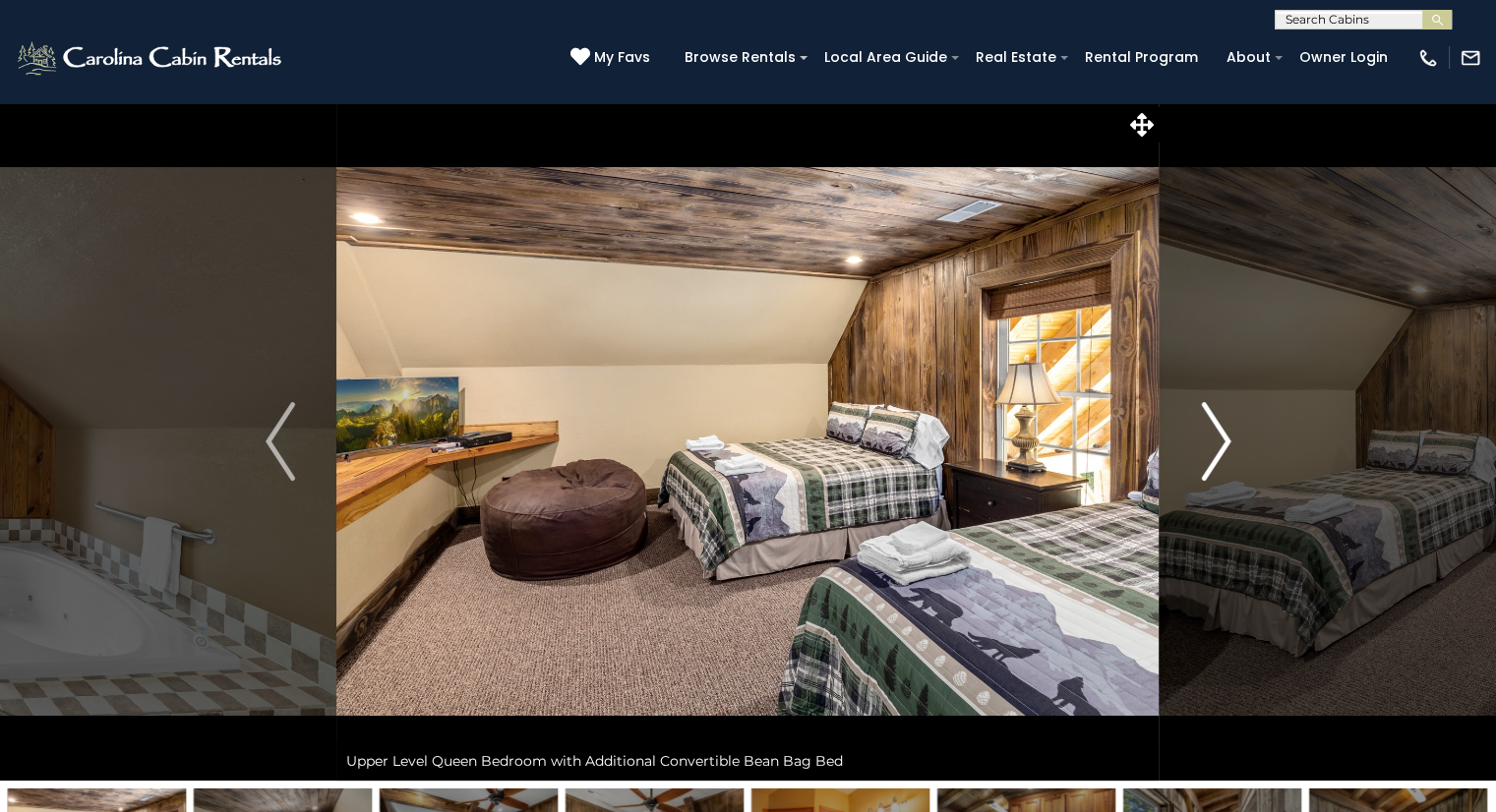
click at [1217, 433] on img "Next" at bounding box center [1216, 442] width 30 height 79
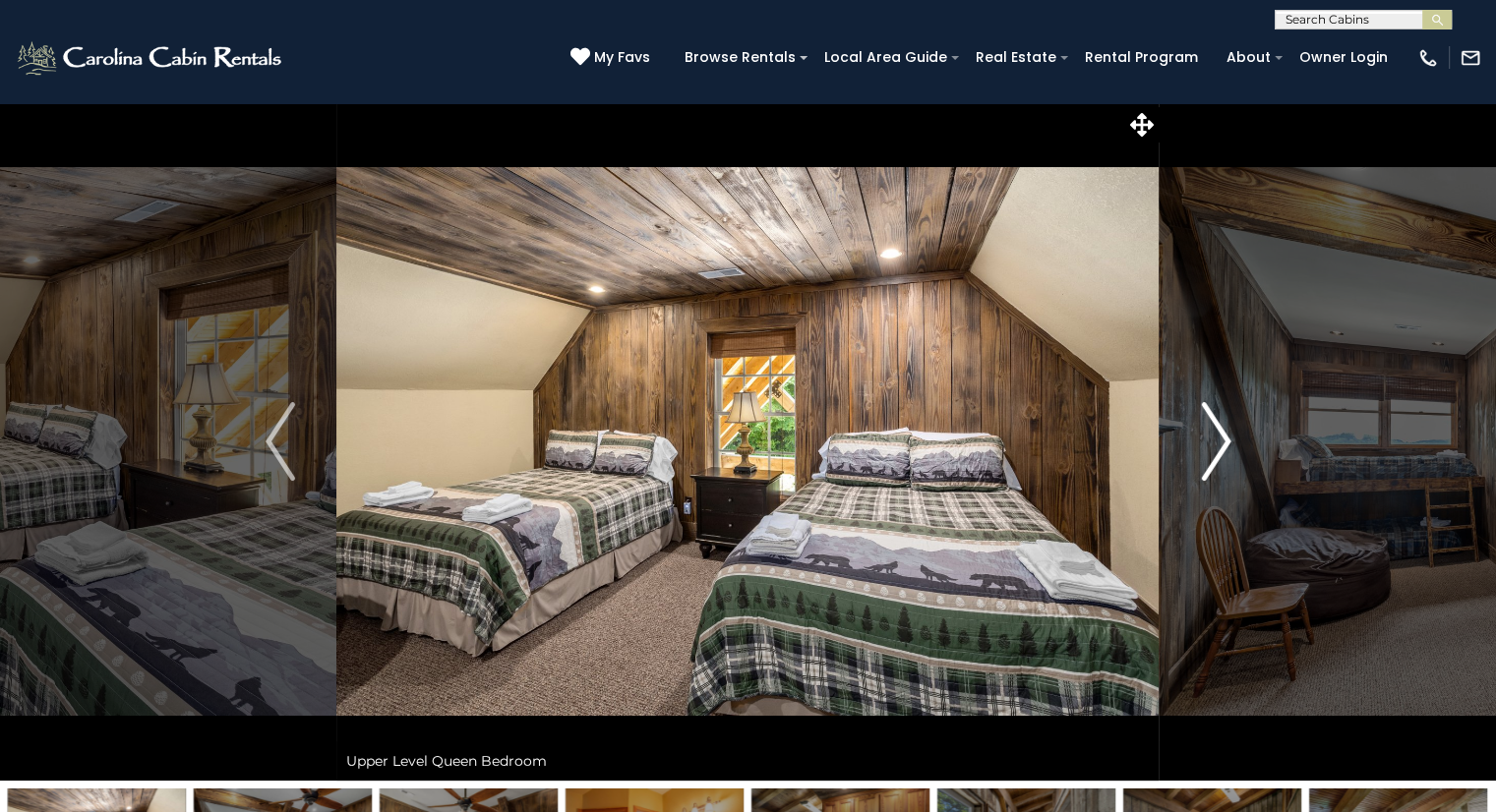
click at [1217, 433] on img "Next" at bounding box center [1216, 442] width 30 height 79
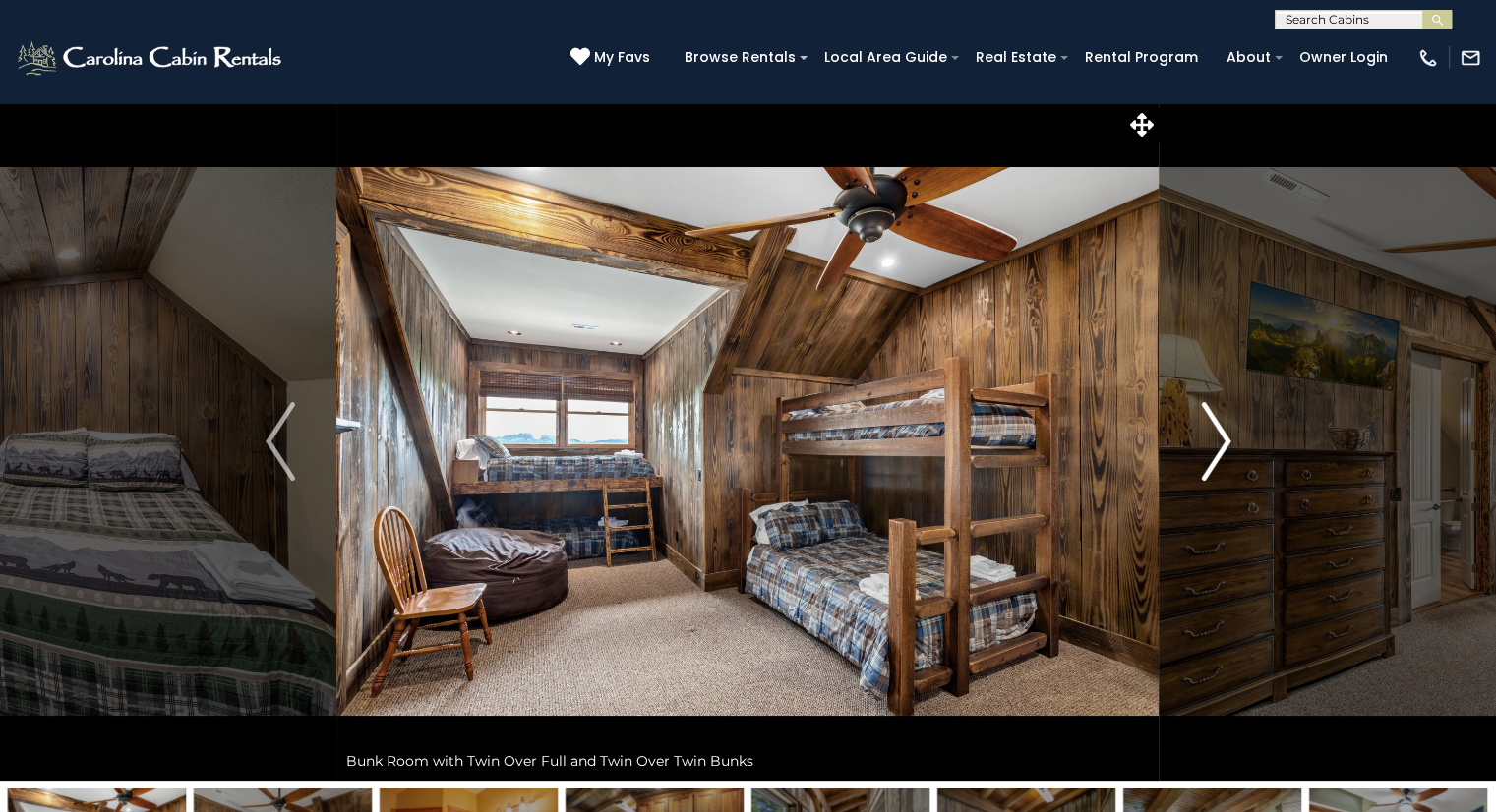
click at [1217, 433] on img "Next" at bounding box center [1216, 442] width 30 height 79
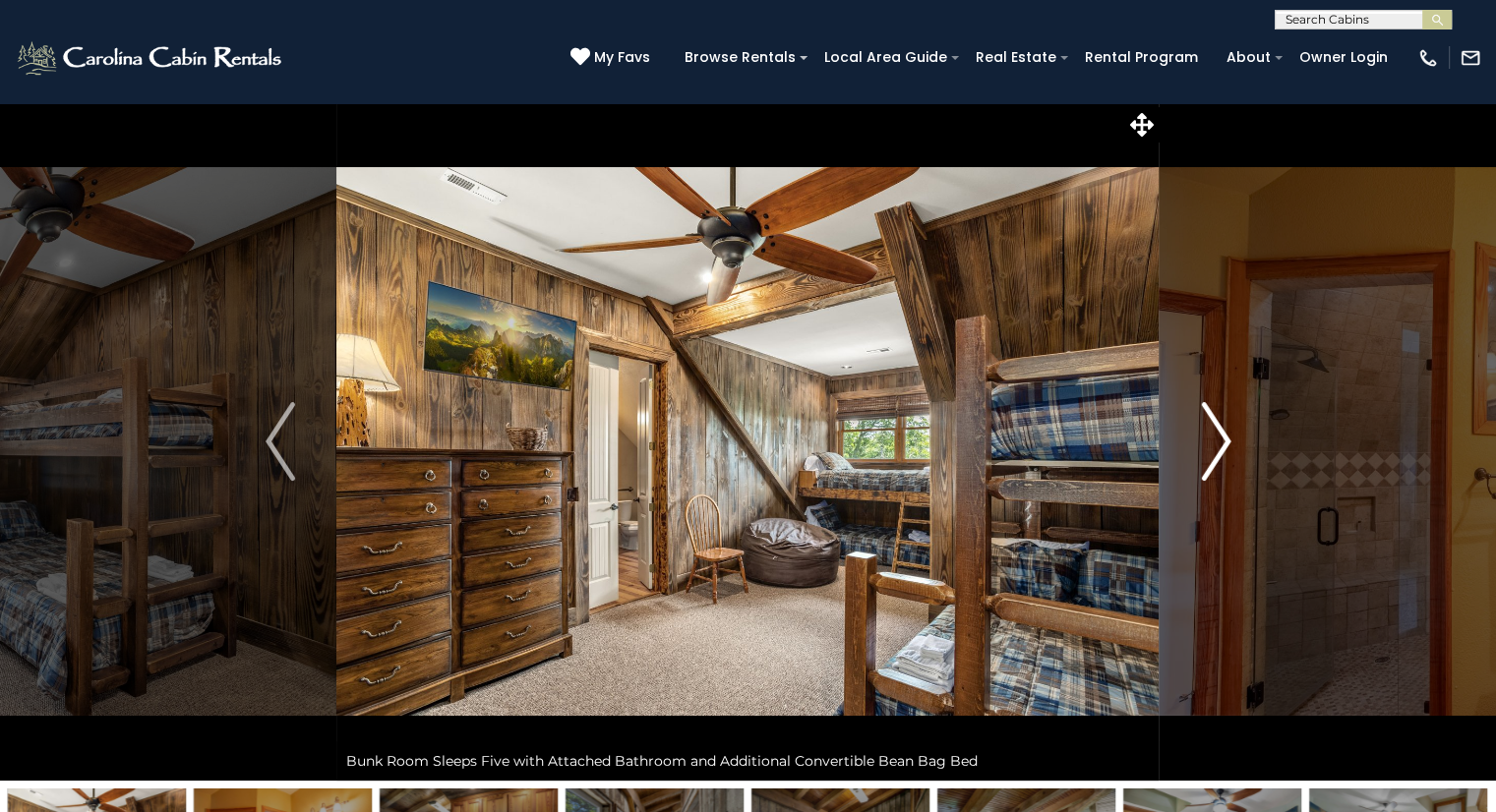
click at [1217, 433] on img "Next" at bounding box center [1216, 442] width 30 height 79
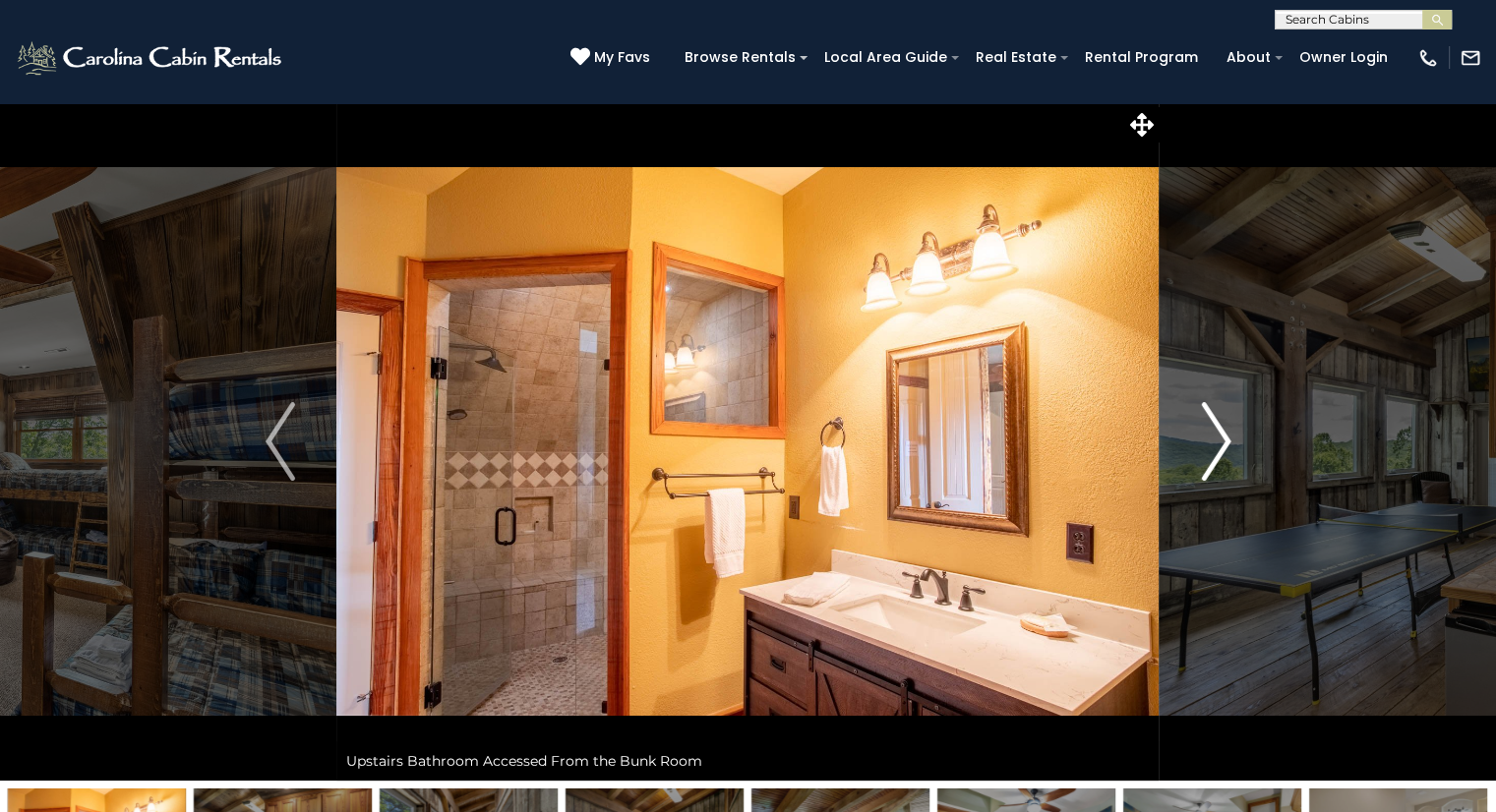
click at [1217, 433] on img "Next" at bounding box center [1216, 442] width 30 height 79
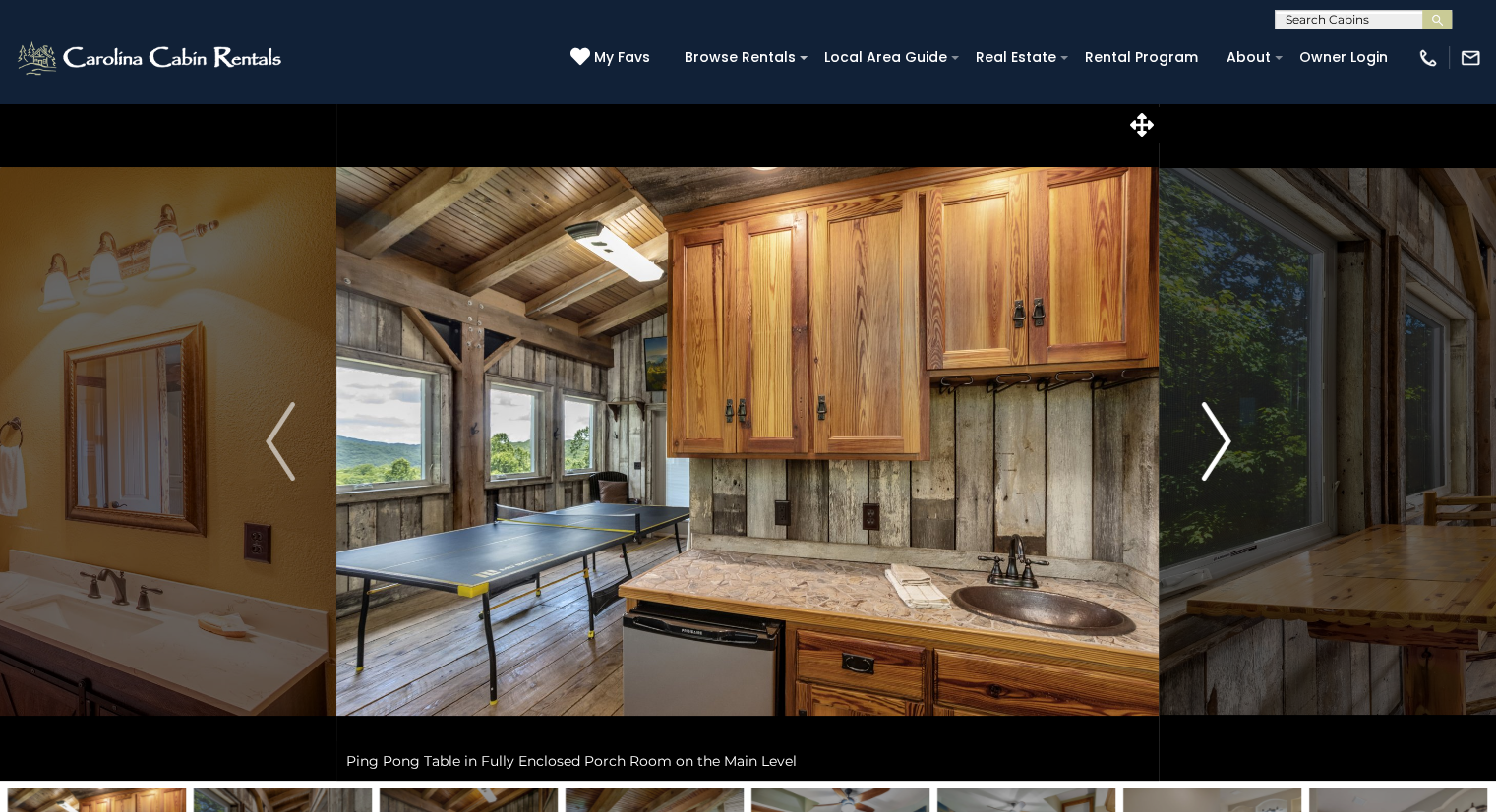
click at [1217, 433] on img "Next" at bounding box center [1216, 442] width 30 height 79
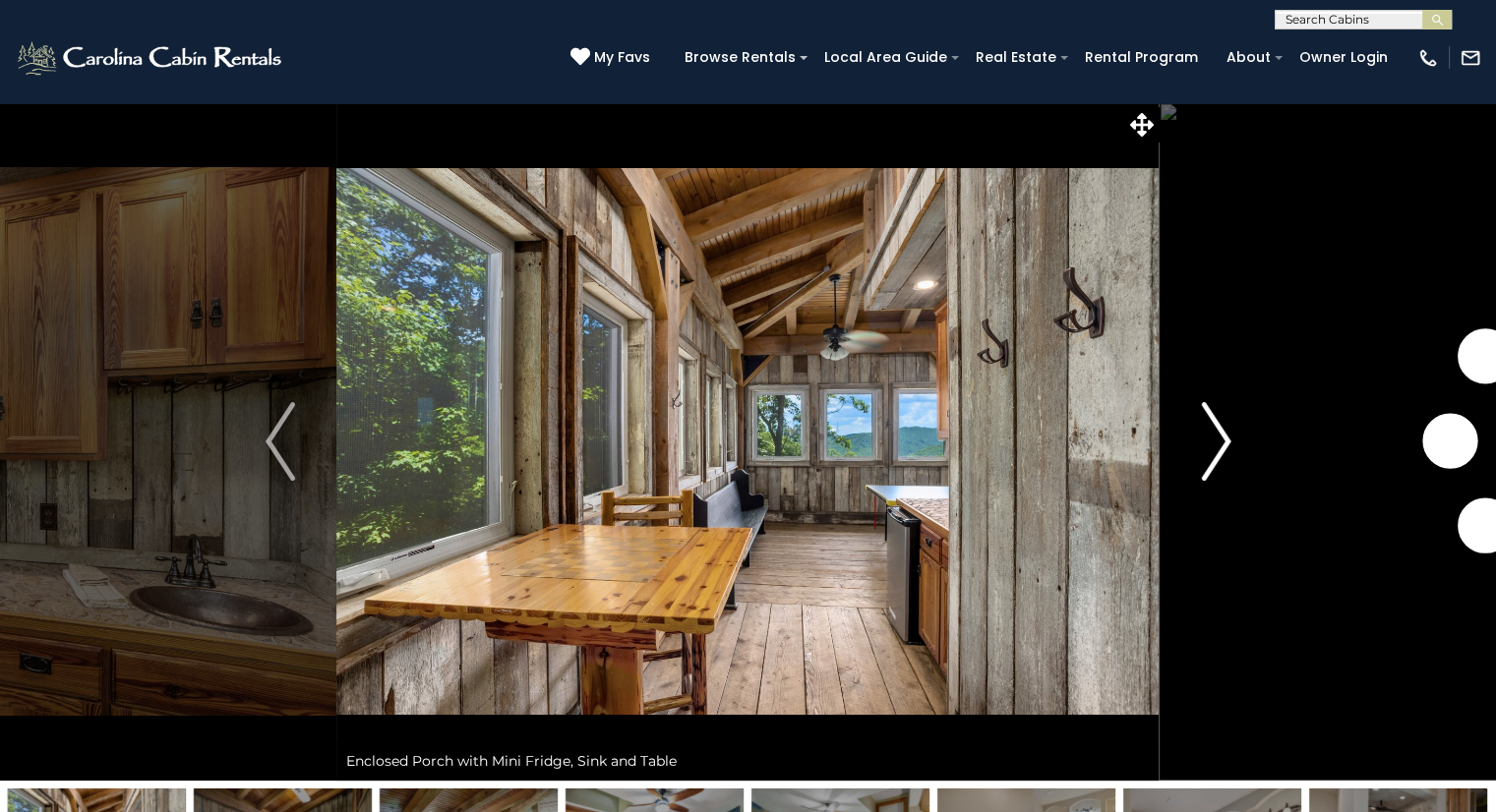
click at [1217, 433] on img "Next" at bounding box center [1216, 442] width 30 height 79
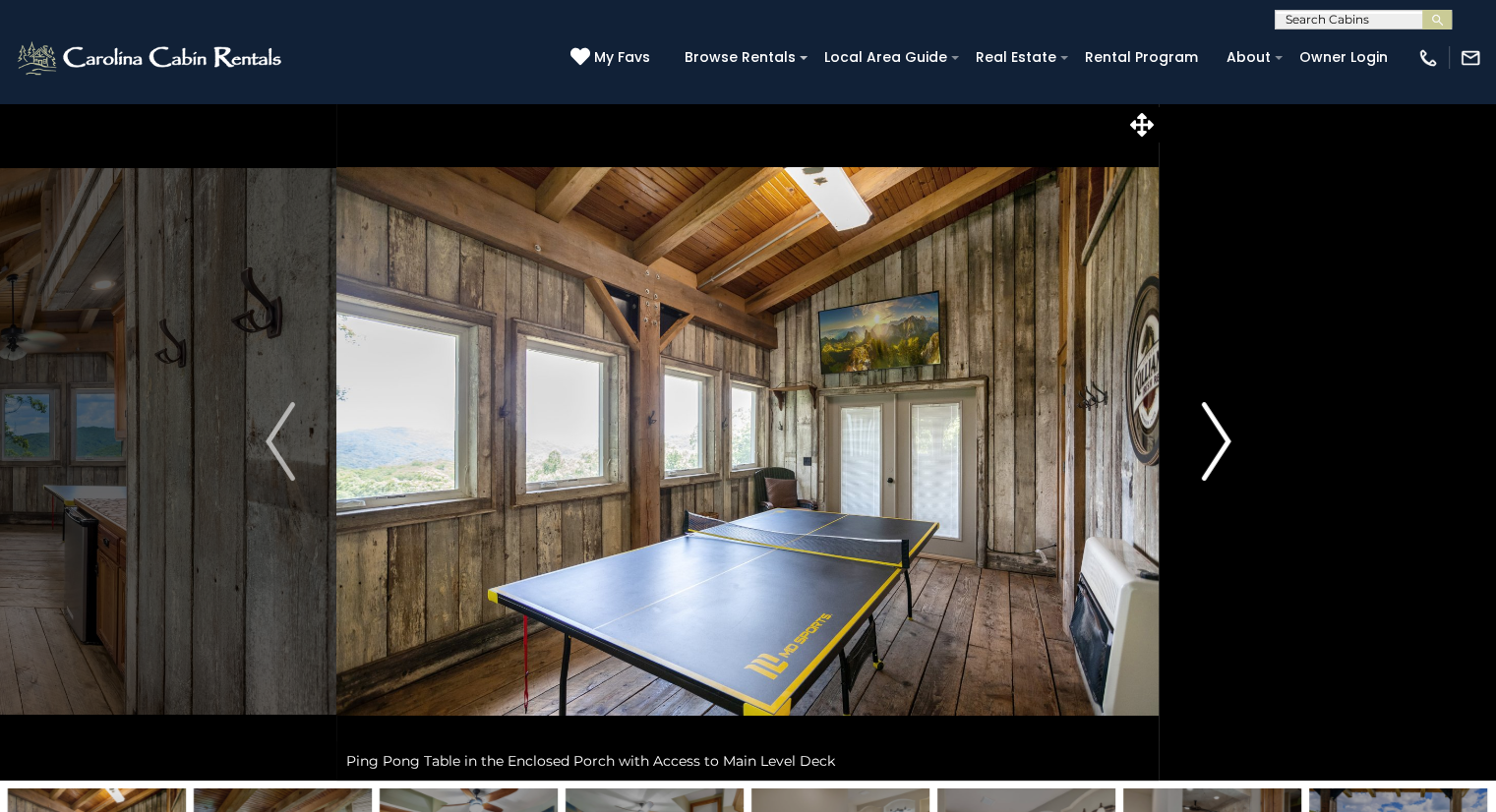
click at [1217, 433] on img "Next" at bounding box center [1216, 442] width 30 height 79
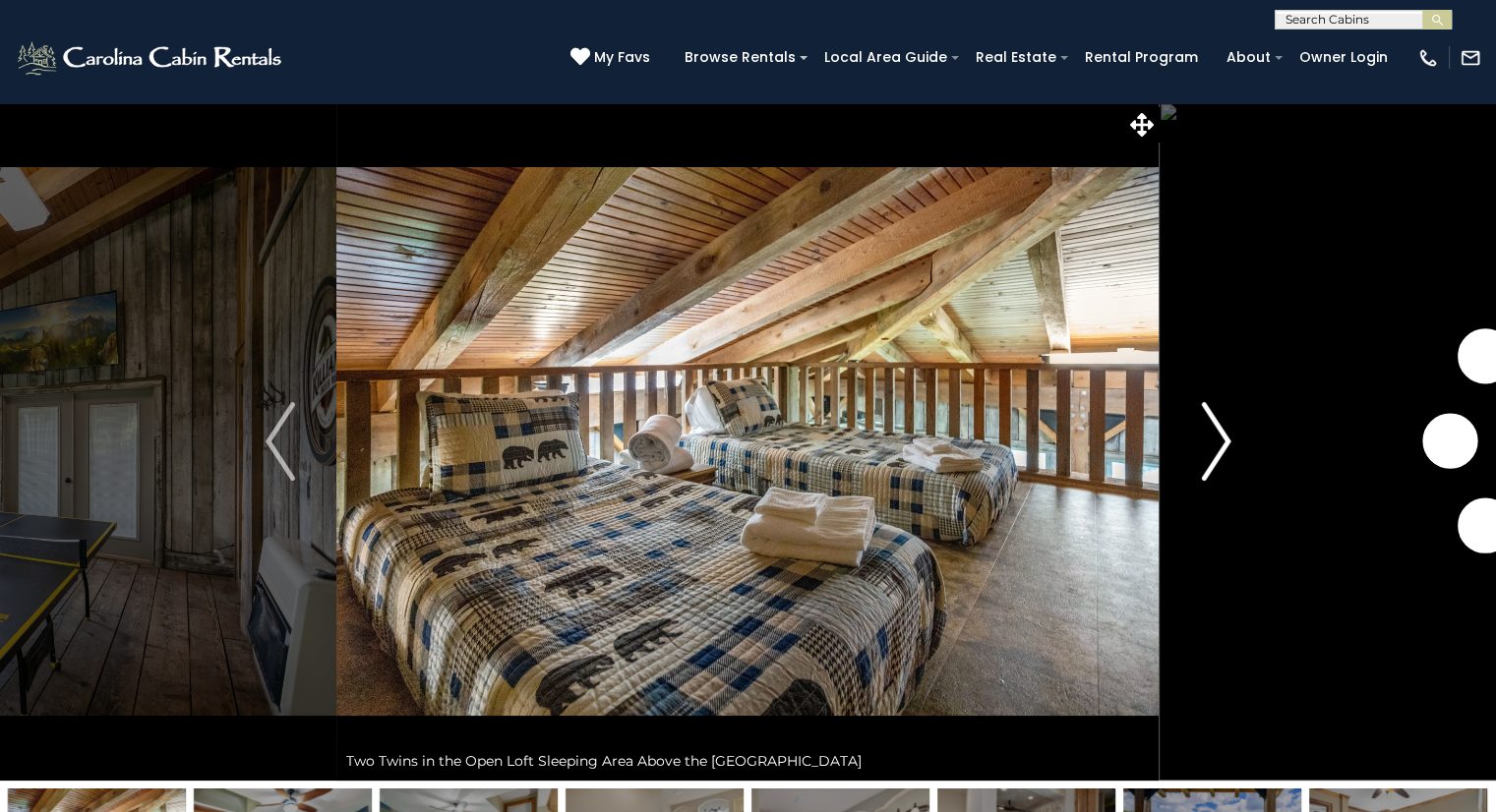
click at [1217, 433] on img "Next" at bounding box center [1216, 442] width 30 height 79
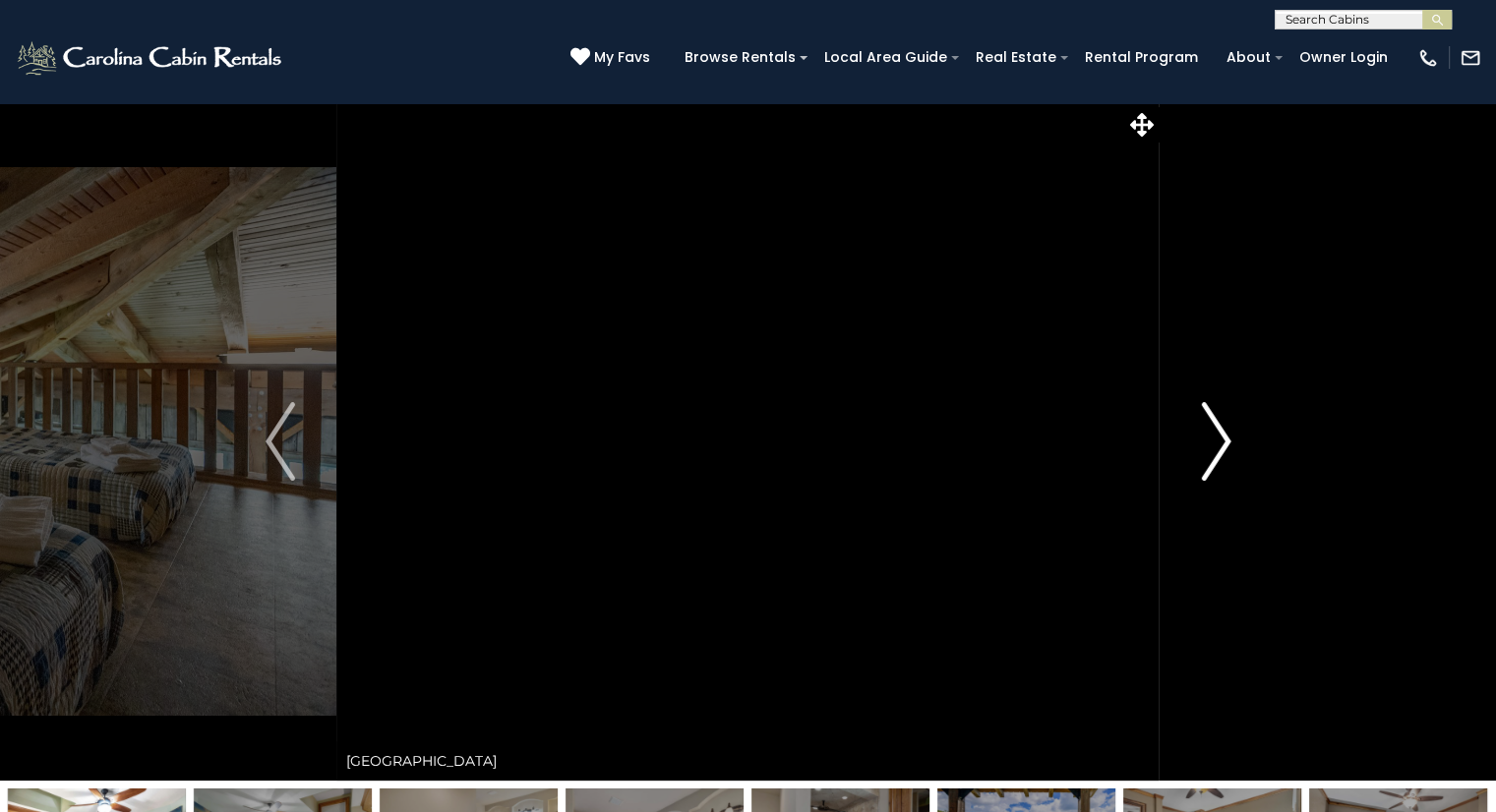
click at [1217, 433] on img "Next" at bounding box center [1216, 442] width 30 height 79
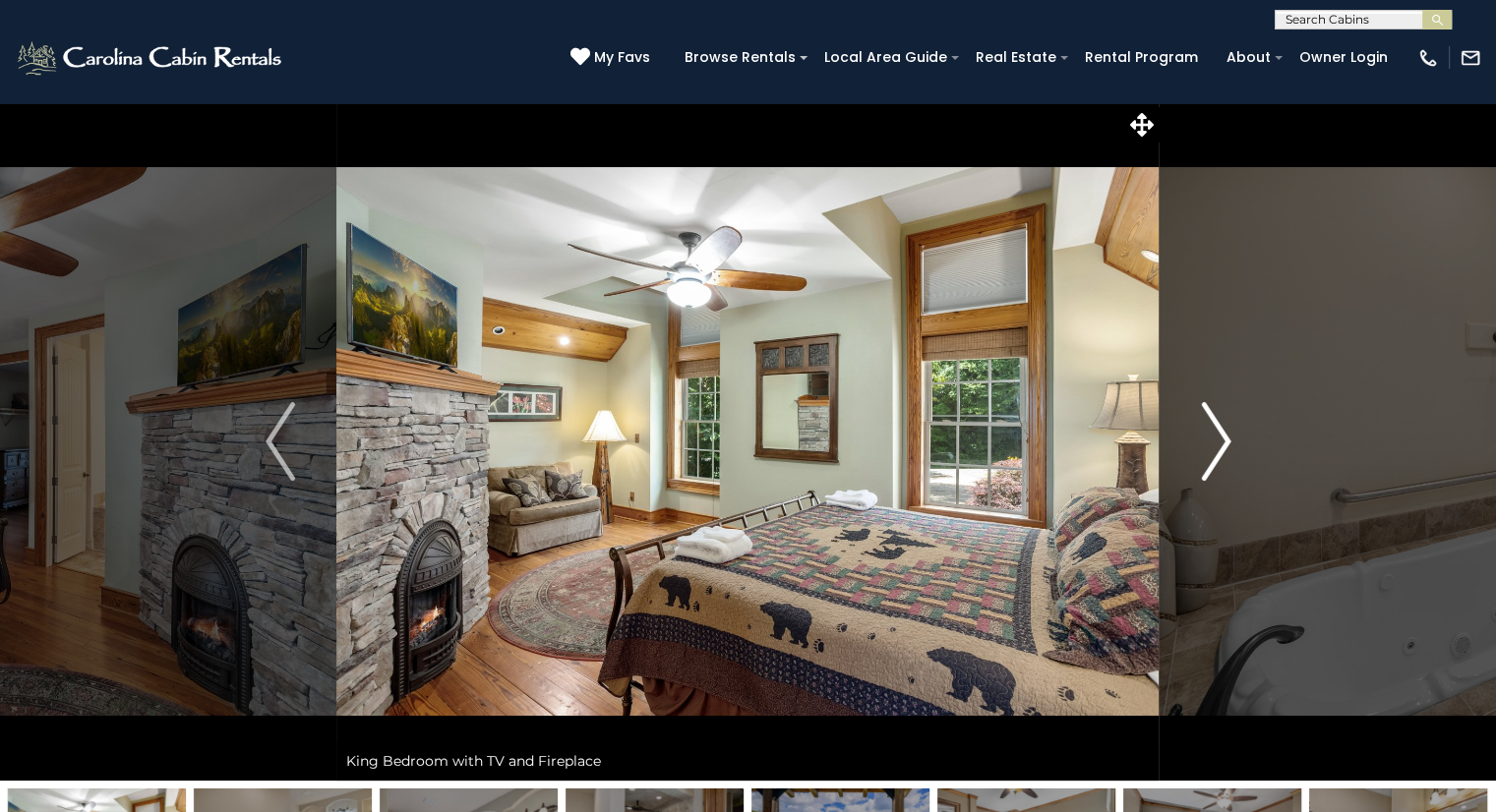
click at [1217, 433] on img "Next" at bounding box center [1216, 442] width 30 height 79
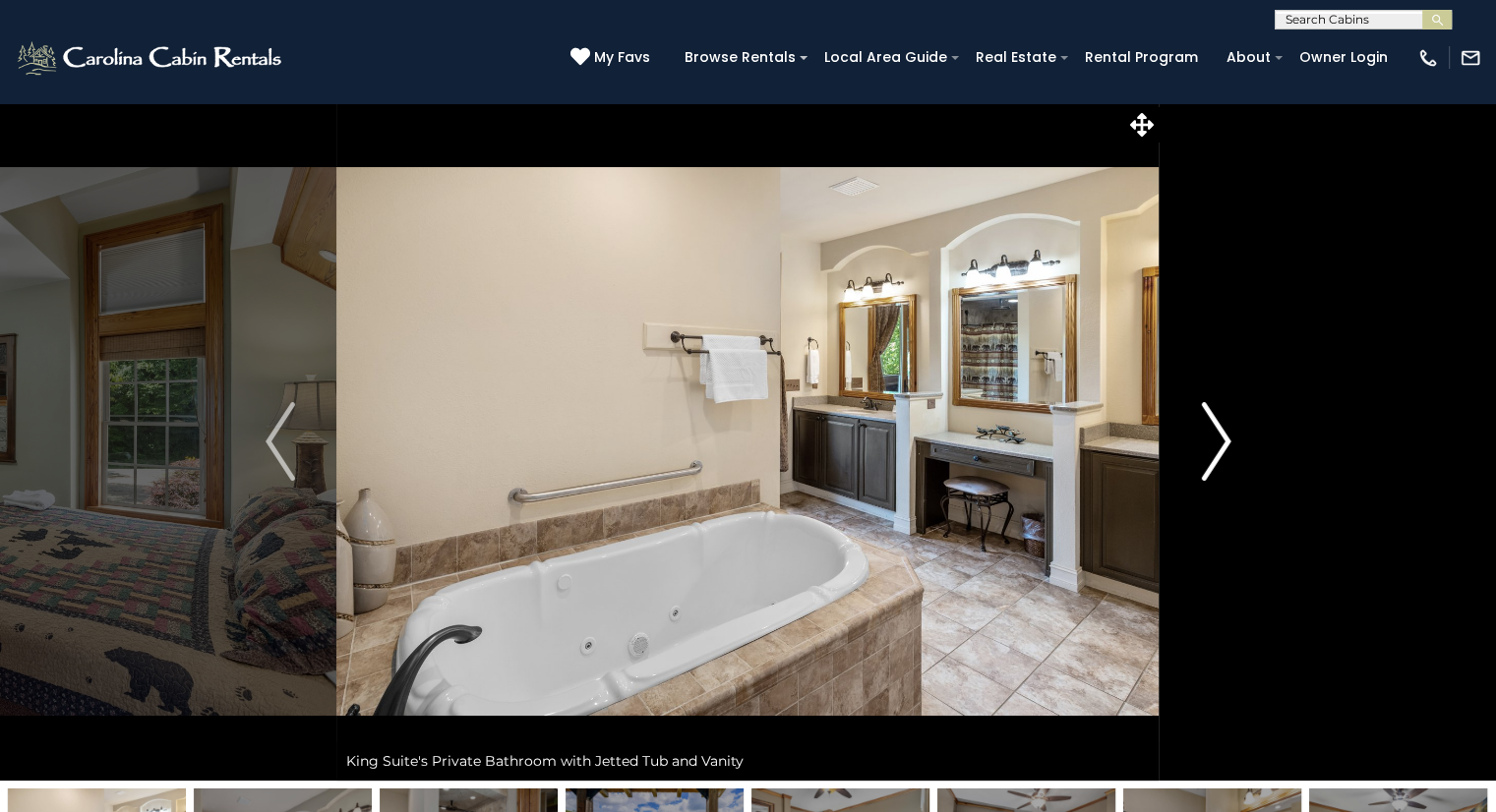
click at [1217, 433] on img "Next" at bounding box center [1216, 442] width 30 height 79
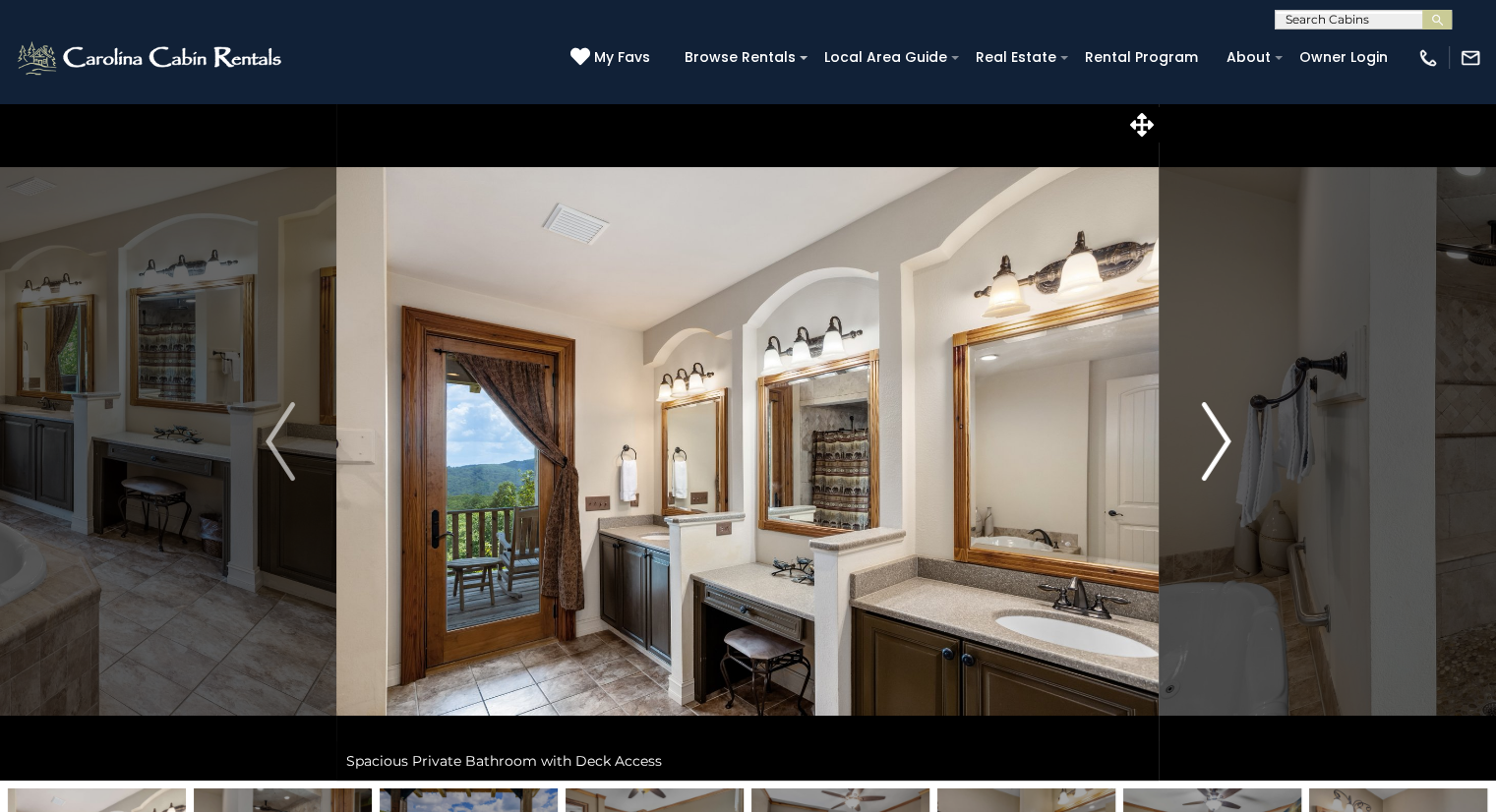
click at [1217, 433] on img "Next" at bounding box center [1216, 442] width 30 height 79
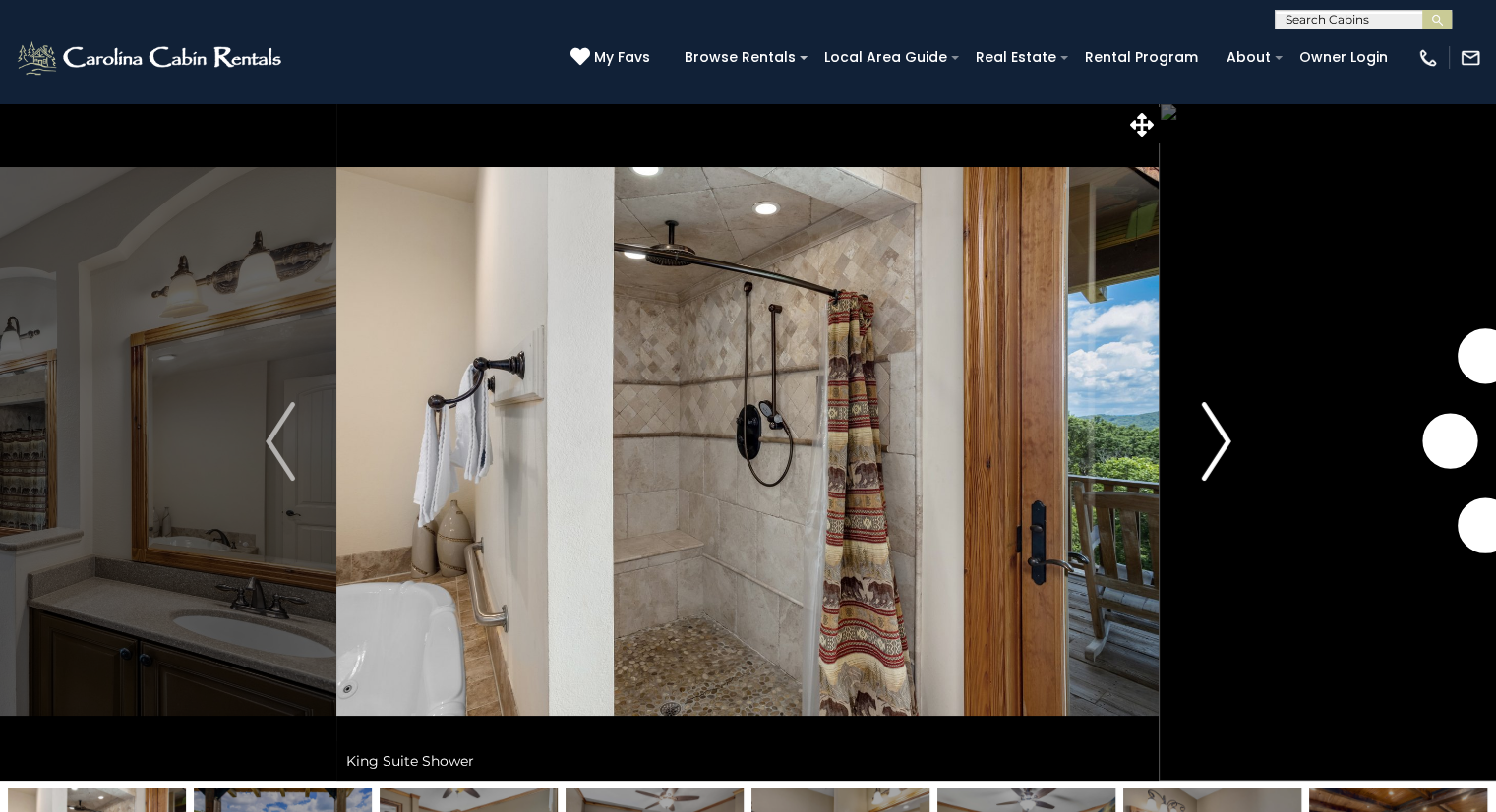
click at [1217, 433] on img "Next" at bounding box center [1216, 442] width 30 height 79
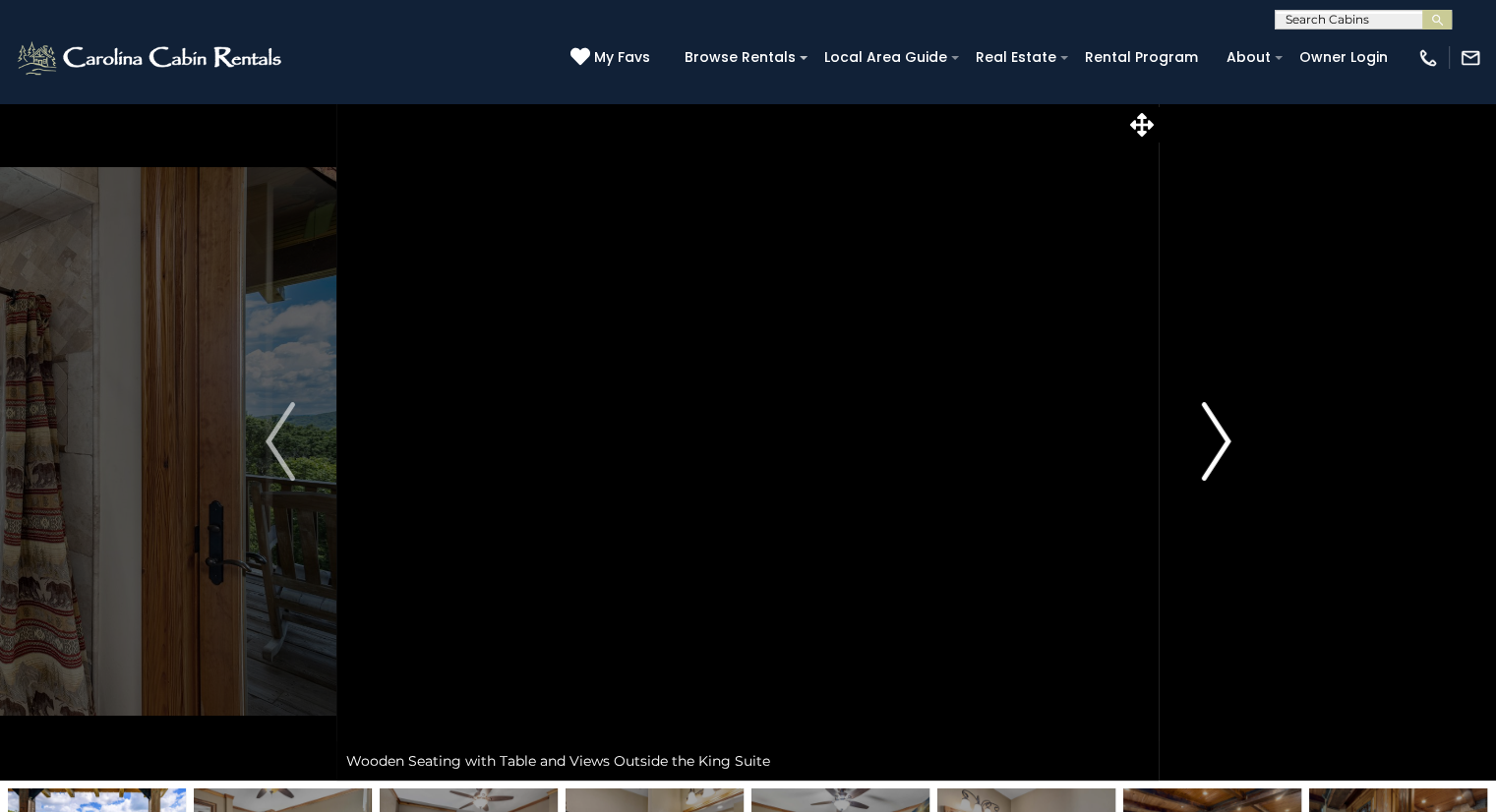
click at [1217, 433] on img "Next" at bounding box center [1216, 442] width 30 height 79
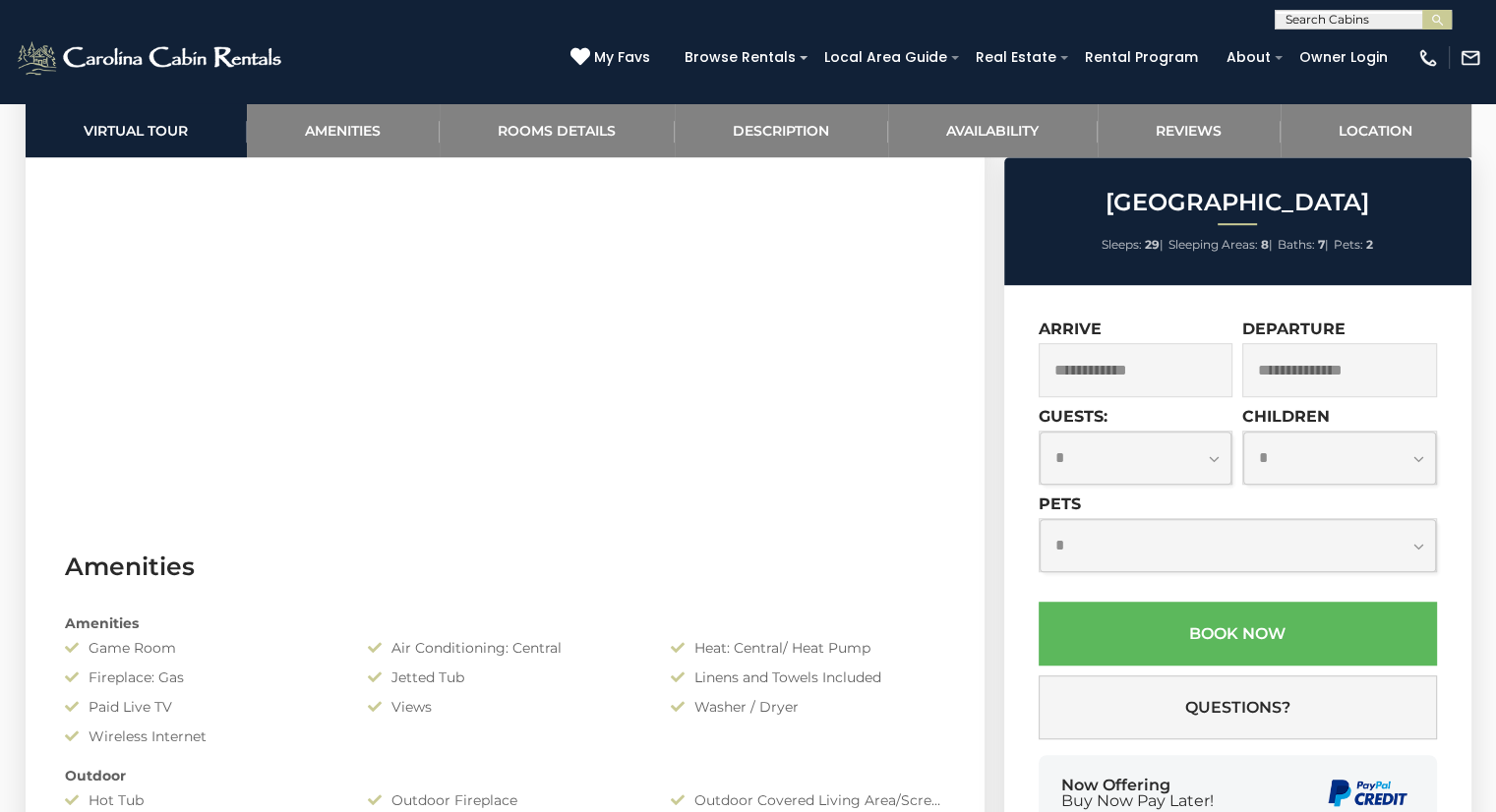
scroll to position [1214, 0]
